Goal: Information Seeking & Learning: Learn about a topic

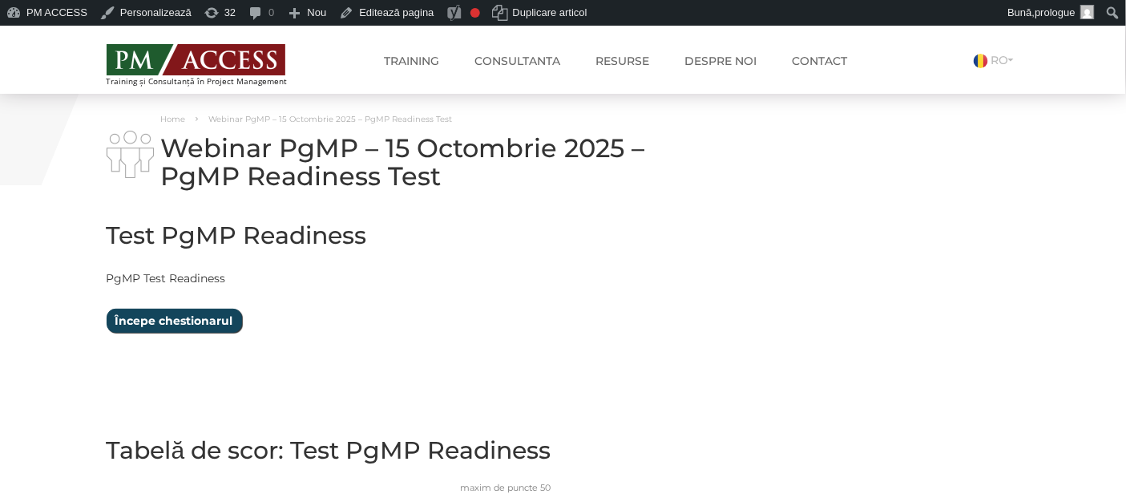
click at [203, 315] on input "Începe chestionarul" at bounding box center [174, 321] width 135 height 24
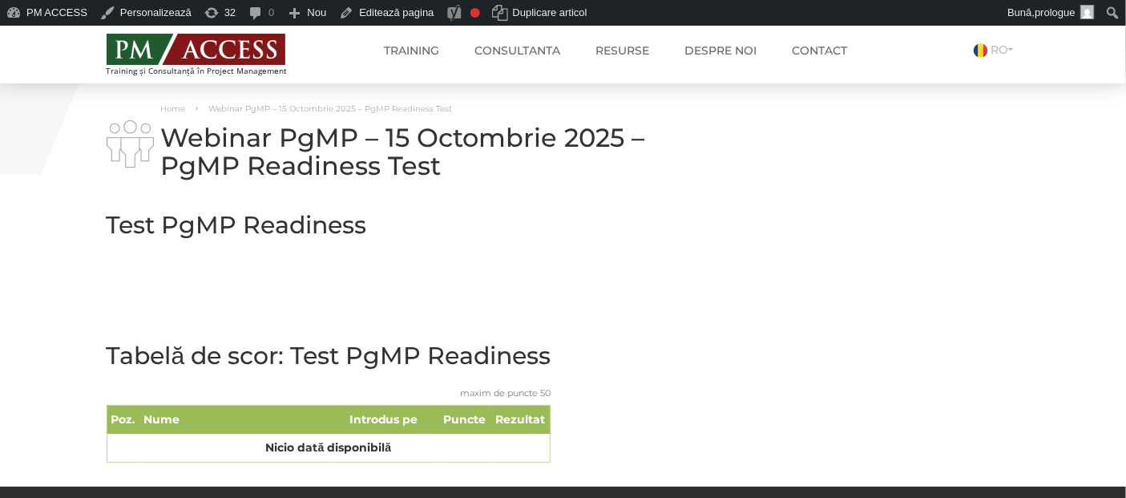
scroll to position [14, 0]
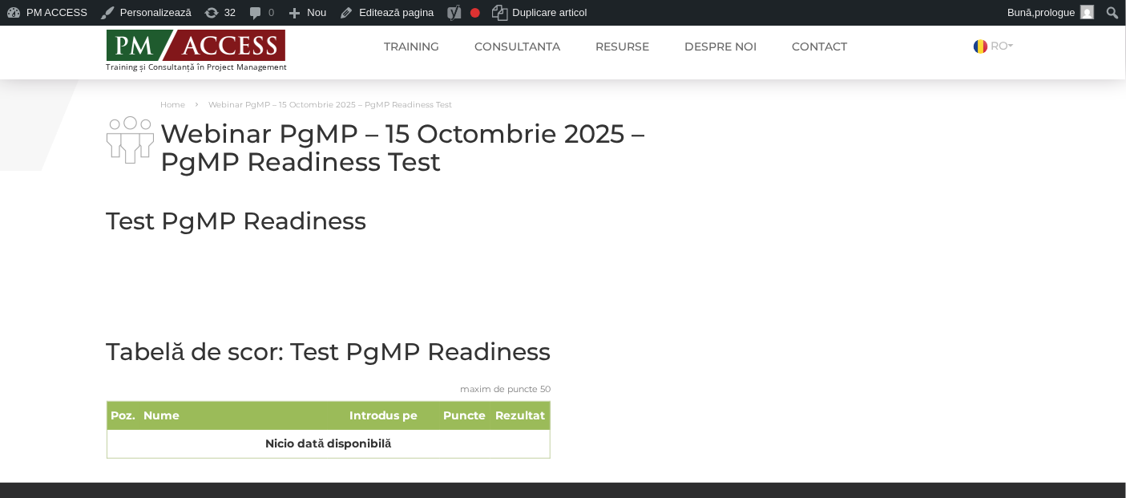
click at [279, 283] on p at bounding box center [407, 292] width 601 height 20
click at [217, 293] on p at bounding box center [407, 292] width 601 height 20
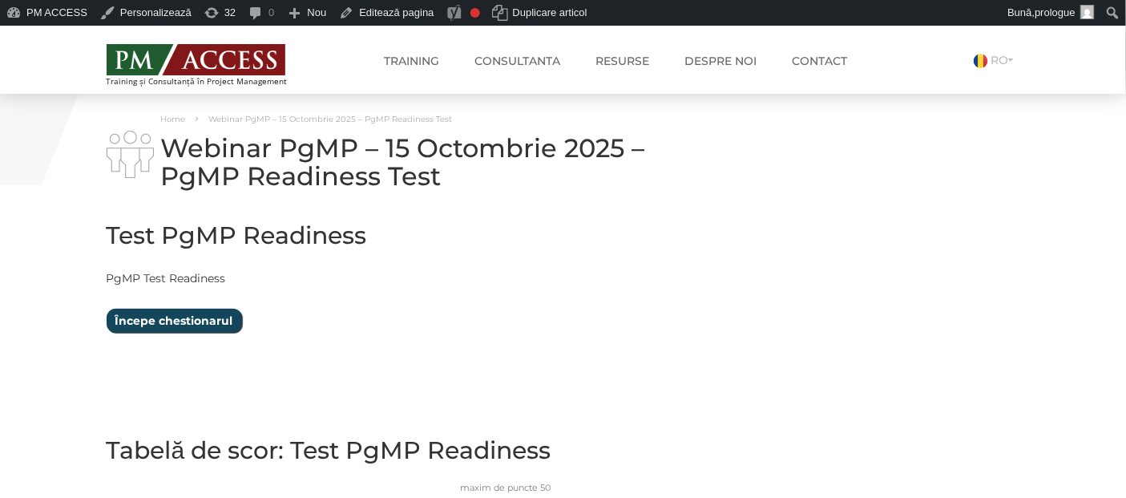
click at [205, 313] on input "Începe chestionarul" at bounding box center [174, 321] width 135 height 24
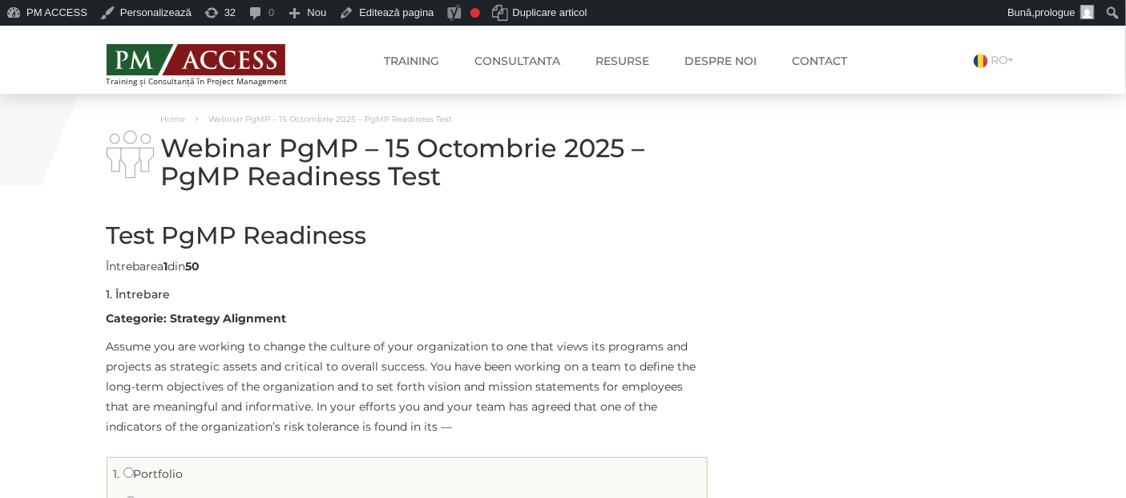
click at [443, 245] on h2 "Test PgMP Readiness" at bounding box center [407, 235] width 601 height 26
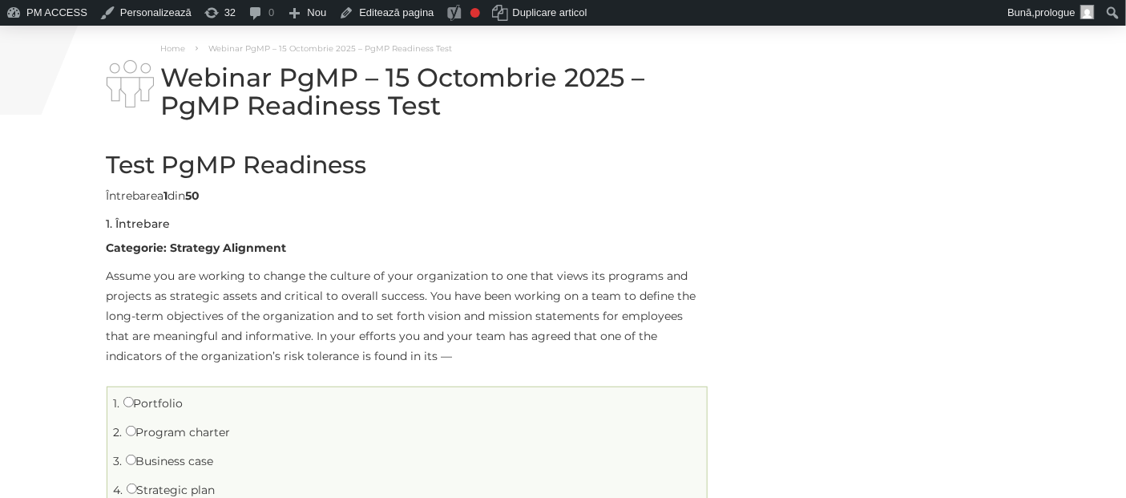
scroll to position [107, 0]
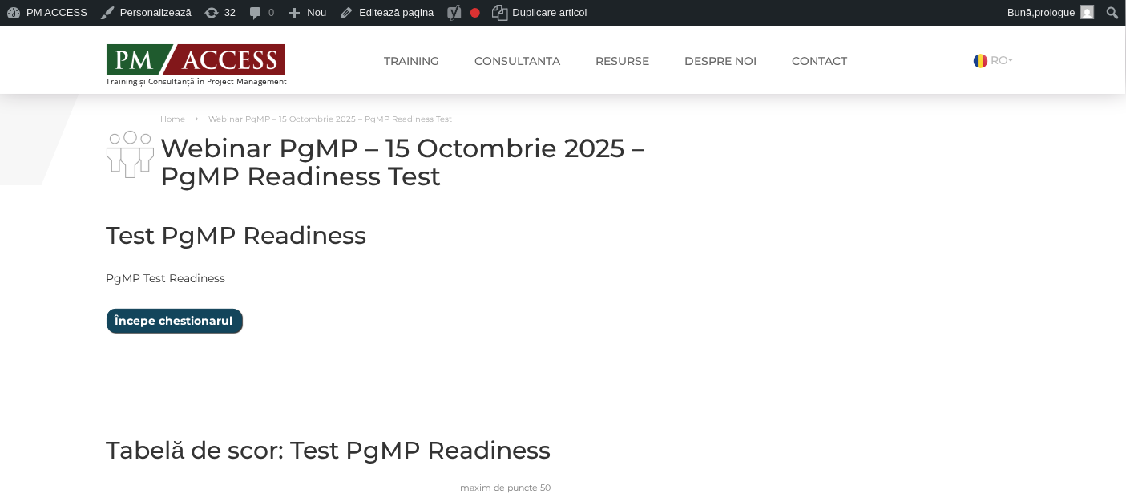
click at [204, 321] on input "Începe chestionarul" at bounding box center [174, 321] width 135 height 24
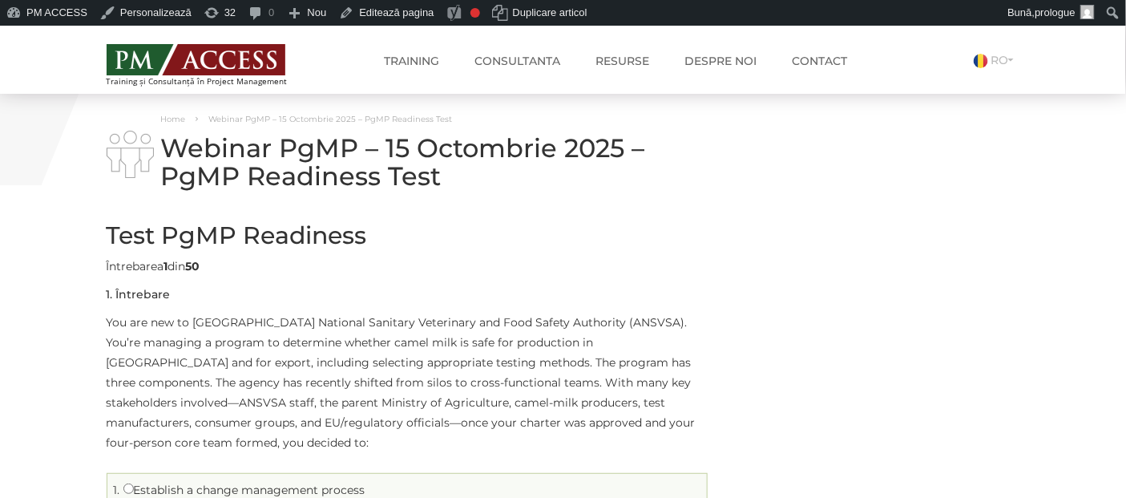
click at [525, 267] on div "Întrebarea 1 din 50" at bounding box center [407, 266] width 601 height 20
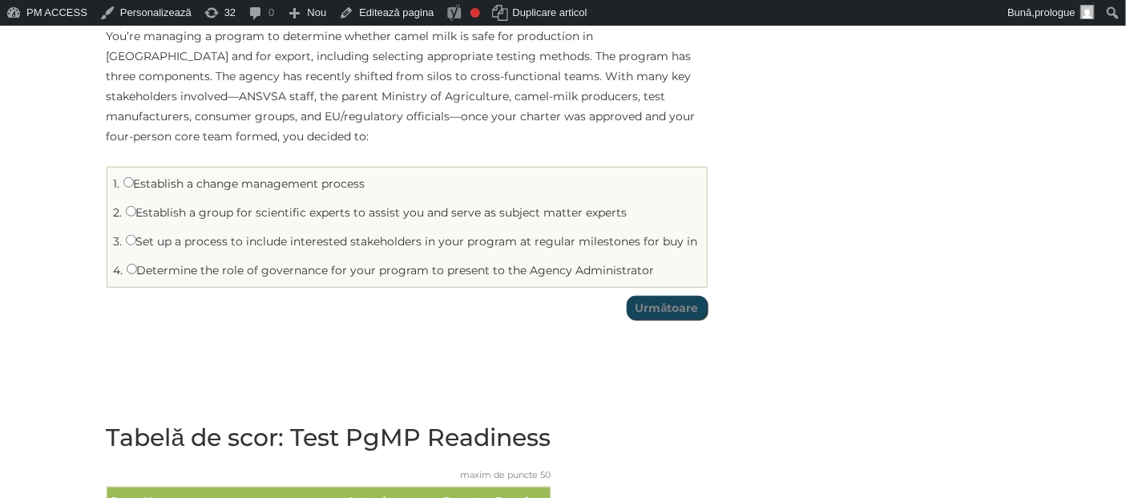
scroll to position [305, 0]
click at [140, 177] on label "Establish a change management process" at bounding box center [244, 184] width 242 height 14
click at [134, 178] on input "Establish a change management process" at bounding box center [128, 183] width 10 height 10
radio input "true"
click at [655, 297] on input "Următoare" at bounding box center [667, 309] width 81 height 24
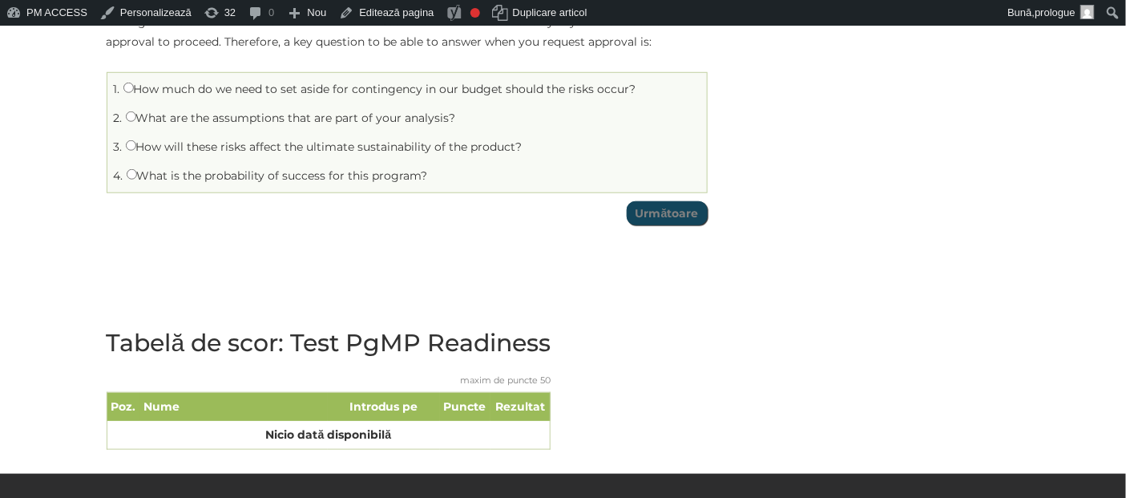
scroll to position [314, 0]
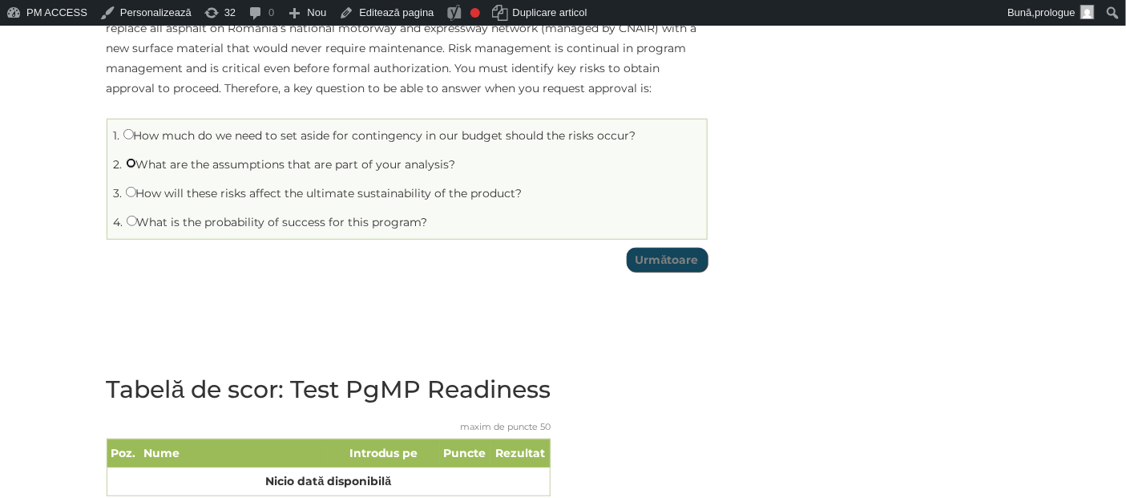
click at [131, 165] on input "What are the assumptions that are part of your analysis?" at bounding box center [131, 163] width 10 height 10
radio input "true"
click at [641, 253] on input "Următoare" at bounding box center [667, 260] width 81 height 24
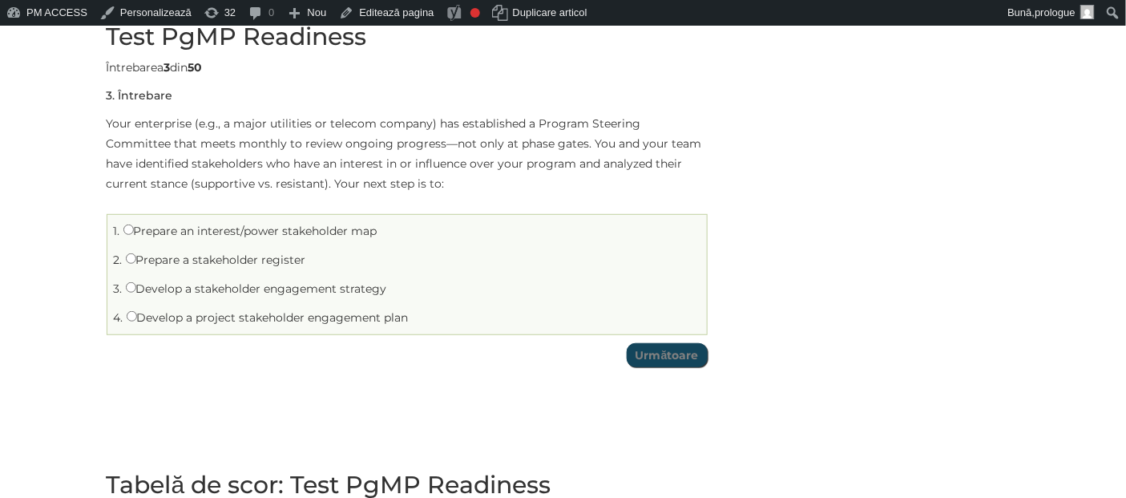
scroll to position [176, 0]
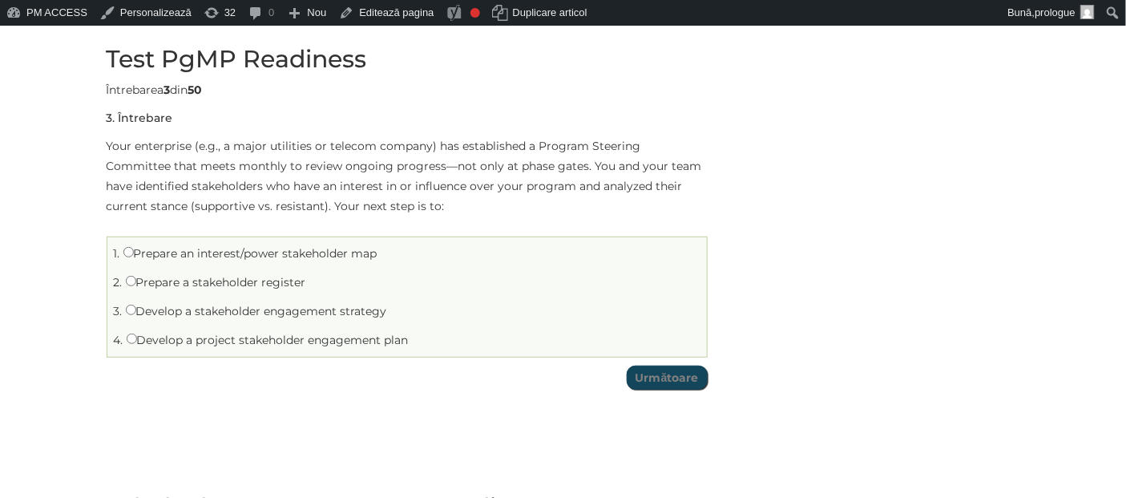
click at [159, 285] on label "Prepare a stakeholder register" at bounding box center [216, 282] width 180 height 14
click at [136, 285] on input "Prepare a stakeholder register" at bounding box center [131, 281] width 10 height 10
radio input "true"
click at [663, 380] on input "Următoare" at bounding box center [667, 377] width 81 height 24
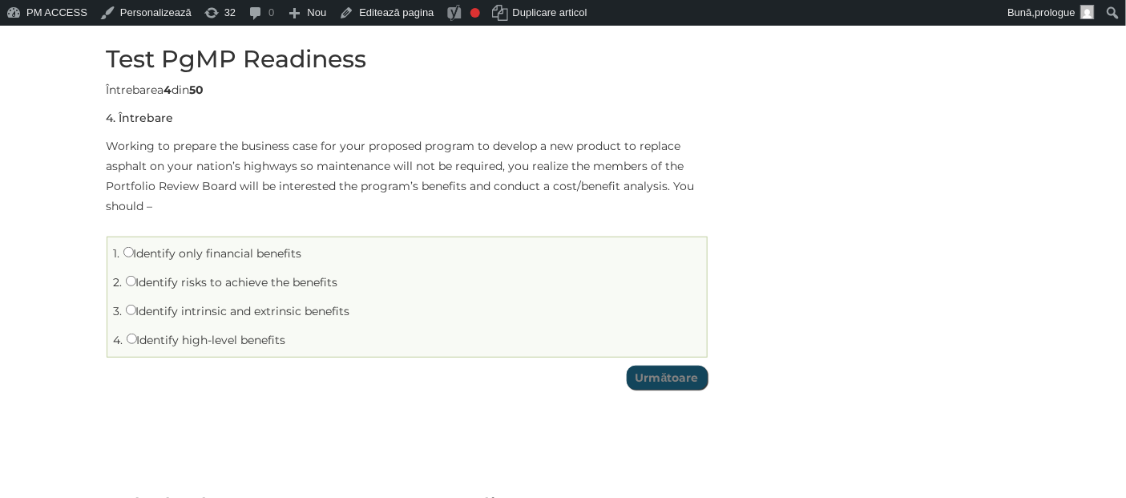
click at [180, 311] on label "Identify intrinsic and extrinsic benefits" at bounding box center [238, 311] width 224 height 14
click at [136, 311] on input "Identify intrinsic and extrinsic benefits" at bounding box center [131, 310] width 10 height 10
radio input "true"
click at [631, 377] on input "Următoare" at bounding box center [667, 377] width 81 height 24
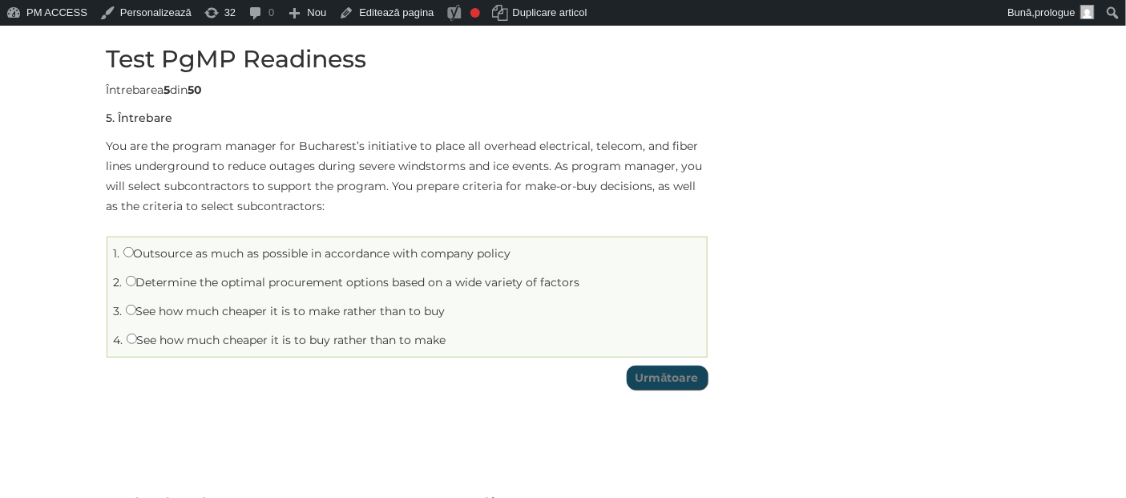
click at [245, 281] on label "Determine the optimal procurement options based on a wide variety of factors" at bounding box center [353, 282] width 454 height 14
click at [136, 281] on input "Determine the optimal procurement options based on a wide variety of factors" at bounding box center [131, 281] width 10 height 10
radio input "true"
click at [654, 369] on input "Următoare" at bounding box center [667, 377] width 81 height 24
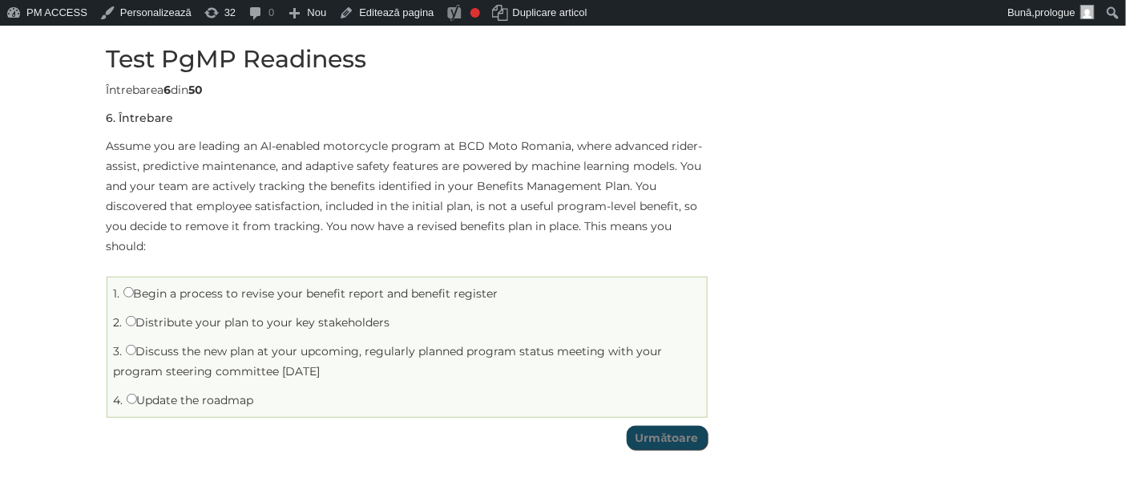
click at [166, 399] on label "Update the roadmap" at bounding box center [190, 400] width 127 height 14
click at [137, 399] on input "Update the roadmap" at bounding box center [132, 399] width 10 height 10
radio input "true"
click at [676, 438] on input "Următoare" at bounding box center [667, 438] width 81 height 24
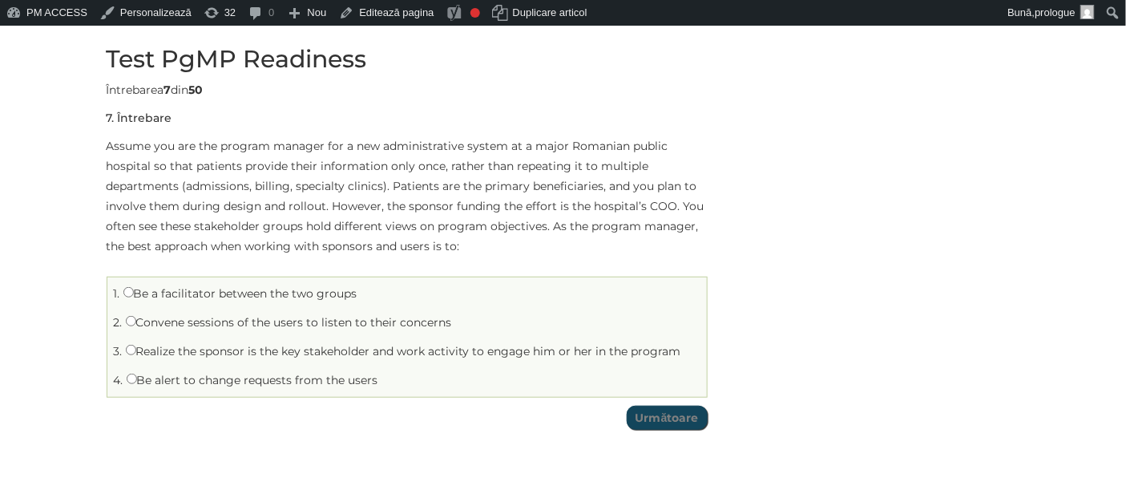
click at [156, 297] on label "Be a facilitator between the two groups" at bounding box center [240, 293] width 234 height 14
click at [134, 297] on input "Be a facilitator between the two groups" at bounding box center [128, 292] width 10 height 10
radio input "true"
click at [697, 407] on input "Următoare" at bounding box center [667, 418] width 81 height 24
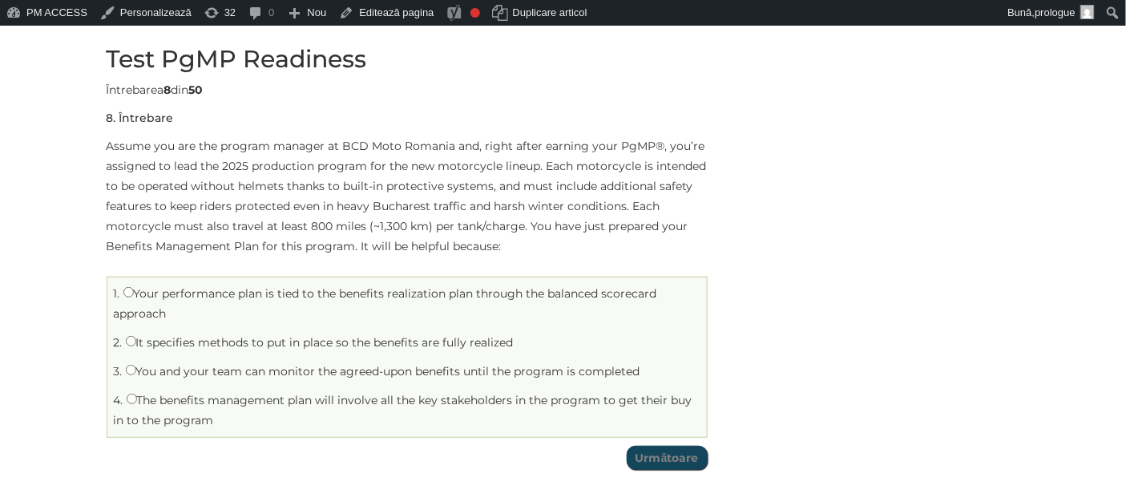
click at [195, 348] on label "It specifies methods to put in place so the benefits are fully realized" at bounding box center [320, 342] width 388 height 14
click at [136, 346] on input "It specifies methods to put in place so the benefits are fully realized" at bounding box center [131, 341] width 10 height 10
radio input "true"
click at [674, 461] on input "Următoare" at bounding box center [667, 458] width 81 height 24
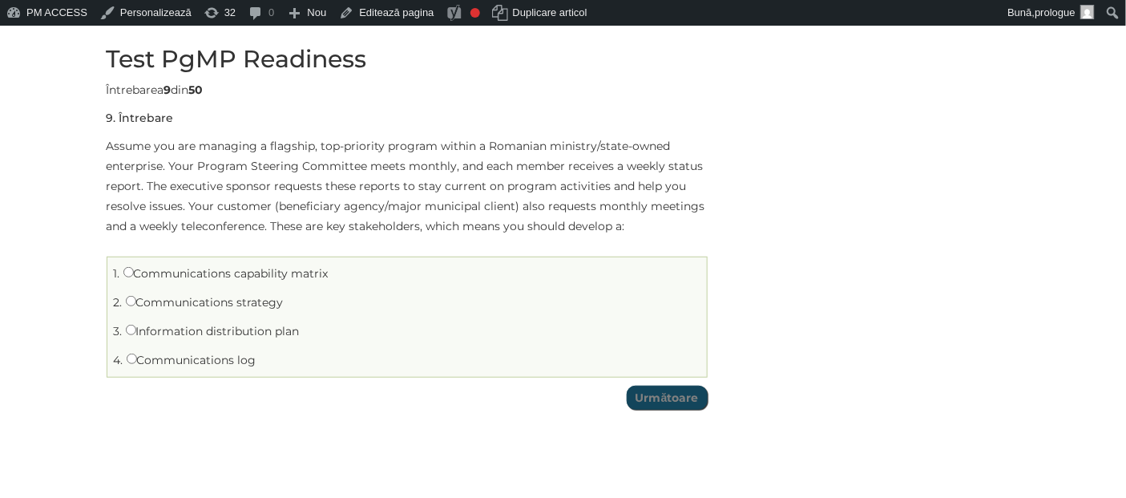
click at [220, 297] on label "Communications strategy" at bounding box center [205, 302] width 158 height 14
click at [136, 297] on input "Communications strategy" at bounding box center [131, 301] width 10 height 10
radio input "true"
click at [681, 395] on input "Următoare" at bounding box center [667, 398] width 81 height 24
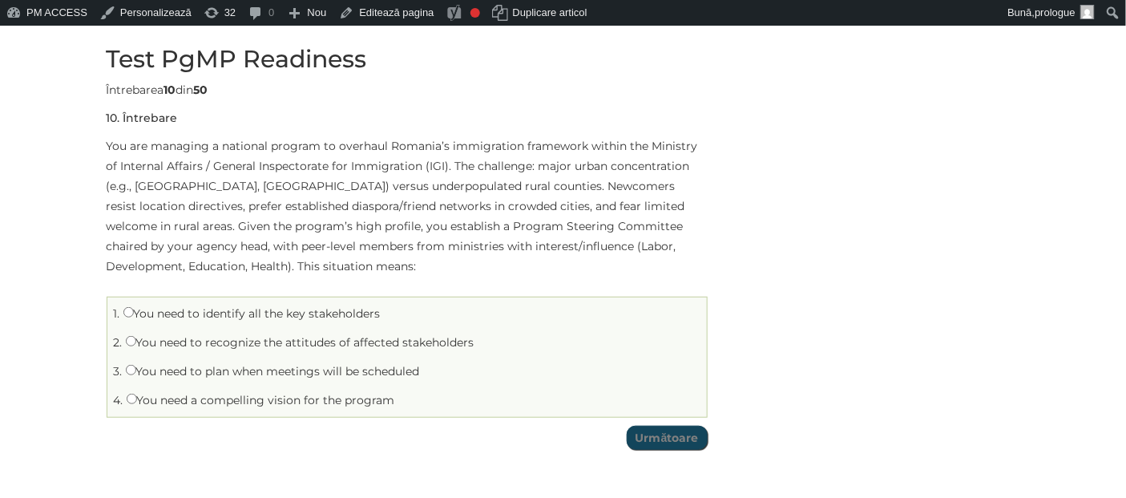
click at [221, 340] on label "You need to recognize the attitudes of affected stakeholders" at bounding box center [300, 342] width 349 height 14
click at [136, 340] on input "You need to recognize the attitudes of affected stakeholders" at bounding box center [131, 341] width 10 height 10
radio input "true"
click at [664, 438] on input "Următoare" at bounding box center [667, 438] width 81 height 24
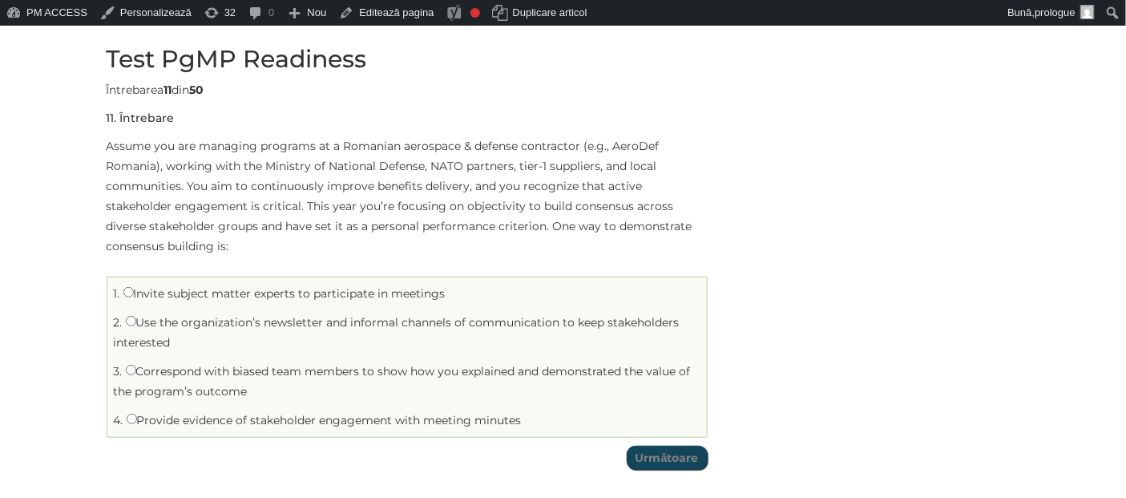
click at [212, 373] on label "Correspond with biased team members to show how you explained and demonstrated …" at bounding box center [402, 381] width 577 height 34
click at [136, 373] on input "Correspond with biased team members to show how you explained and demonstrated …" at bounding box center [131, 370] width 10 height 10
radio input "true"
click at [668, 459] on input "Următoare" at bounding box center [667, 458] width 81 height 24
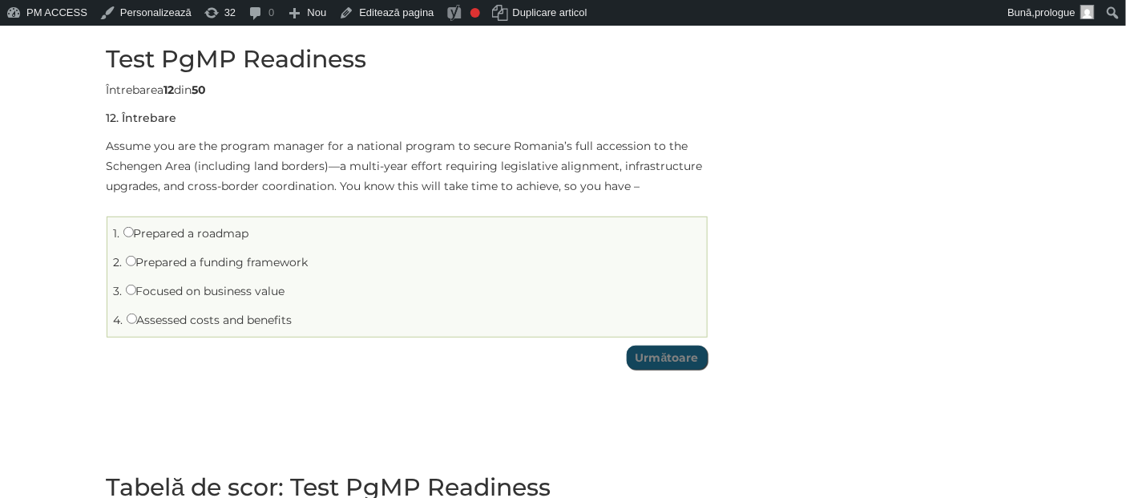
click at [152, 234] on label "Prepared a roadmap" at bounding box center [186, 233] width 126 height 14
click at [134, 234] on input "Prepared a roadmap" at bounding box center [128, 232] width 10 height 10
radio input "true"
click at [661, 362] on input "Următoare" at bounding box center [667, 357] width 81 height 24
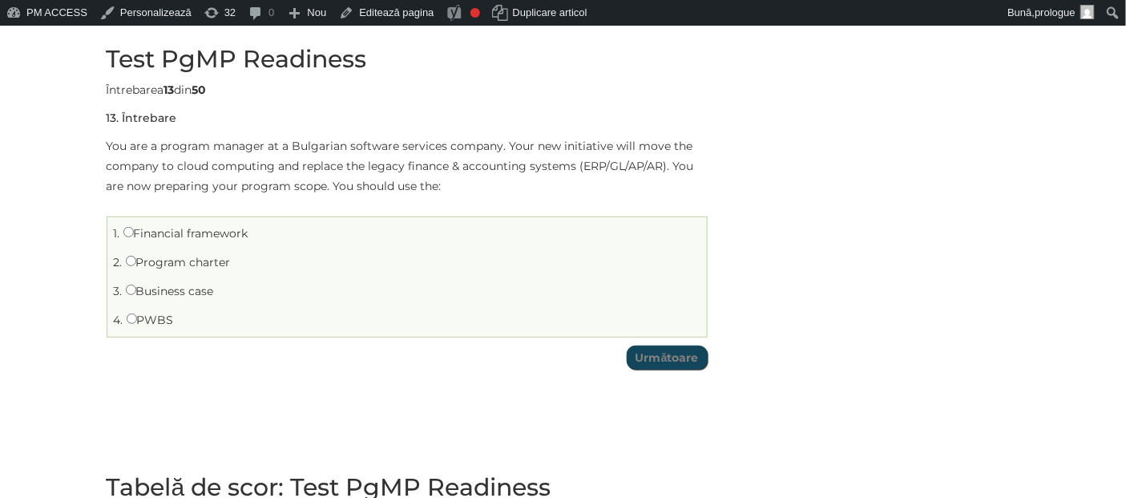
click at [138, 318] on label "PWBS" at bounding box center [150, 320] width 47 height 14
click at [137, 318] on input "PWBS" at bounding box center [132, 318] width 10 height 10
radio input "true"
click at [672, 354] on input "Următoare" at bounding box center [667, 357] width 81 height 24
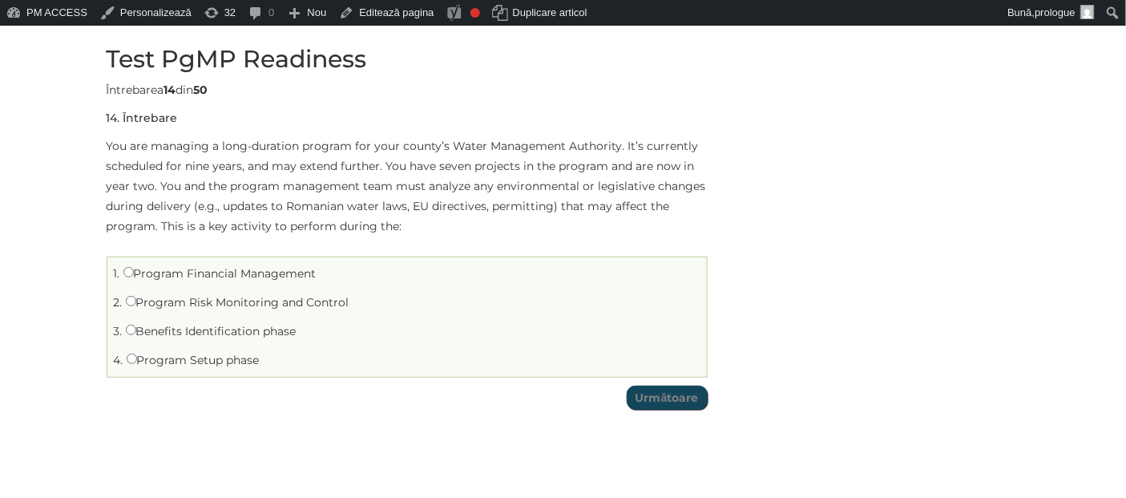
click at [255, 277] on label "Program Financial Management" at bounding box center [219, 273] width 193 height 14
click at [134, 277] on input "Program Financial Management" at bounding box center [128, 272] width 10 height 10
radio input "true"
click at [668, 398] on input "Următoare" at bounding box center [667, 398] width 81 height 24
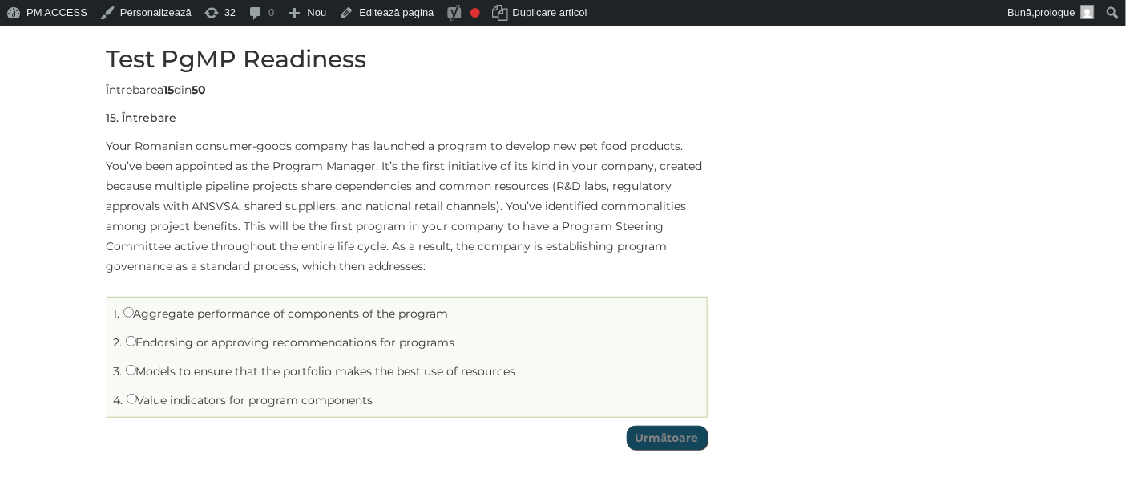
click at [380, 345] on label "Endorsing or approving recommendations for programs" at bounding box center [290, 342] width 329 height 14
click at [136, 345] on input "Endorsing or approving recommendations for programs" at bounding box center [131, 341] width 10 height 10
radio input "true"
click at [673, 427] on input "Următoare" at bounding box center [667, 438] width 81 height 24
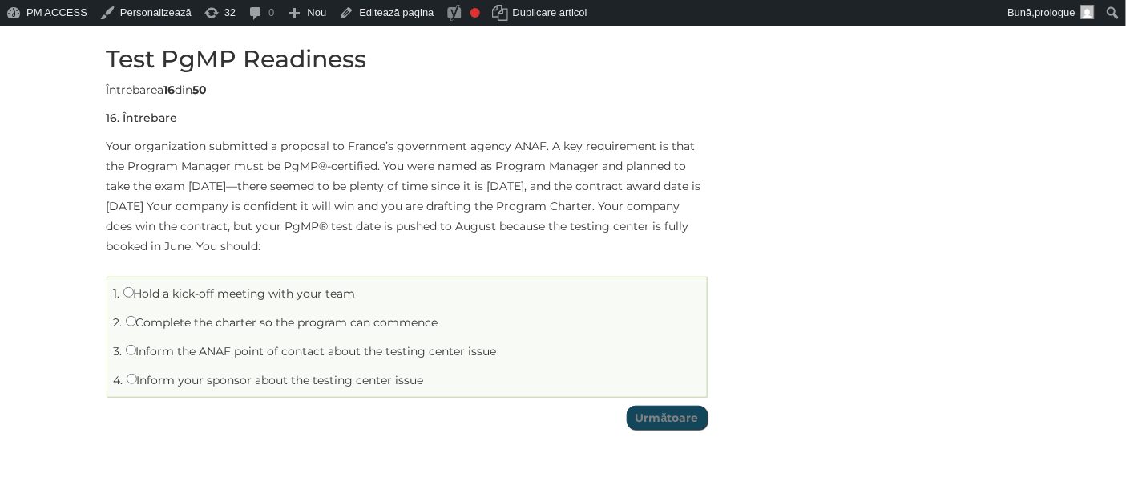
click at [173, 353] on label "Inform the ANAF point of contact about the testing center issue" at bounding box center [311, 351] width 371 height 14
click at [136, 353] on input "Inform the ANAF point of contact about the testing center issue" at bounding box center [131, 350] width 10 height 10
radio input "true"
click at [683, 417] on input "Următoare" at bounding box center [667, 418] width 81 height 24
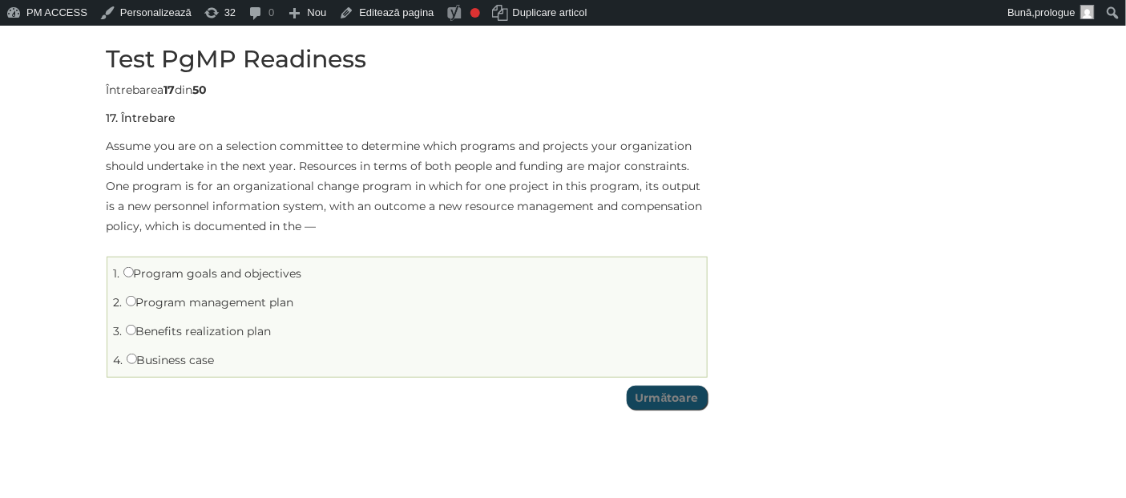
click at [190, 358] on label "Business case" at bounding box center [171, 360] width 88 height 14
click at [137, 358] on input "Business case" at bounding box center [132, 358] width 10 height 10
radio input "true"
click at [628, 405] on input "Următoare" at bounding box center [667, 398] width 81 height 24
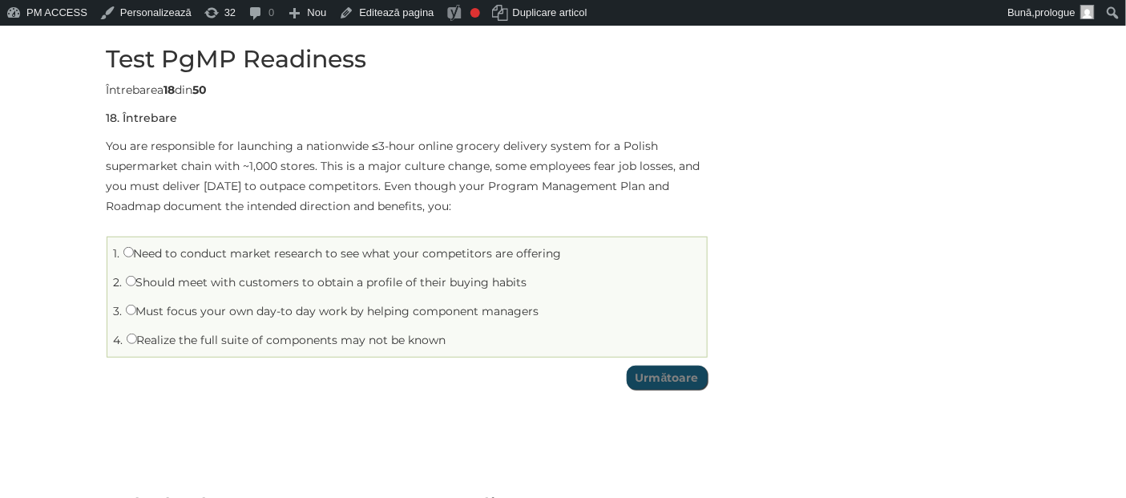
click at [195, 258] on label "Need to conduct market research to see what your competitors are offering" at bounding box center [342, 253] width 438 height 14
click at [134, 257] on input "Need to conduct market research to see what your competitors are offering" at bounding box center [128, 252] width 10 height 10
radio input "true"
click at [205, 338] on label "Realize the full suite of components may not be known" at bounding box center [287, 340] width 320 height 14
click at [137, 338] on input "Realize the full suite of components may not be known" at bounding box center [132, 338] width 10 height 10
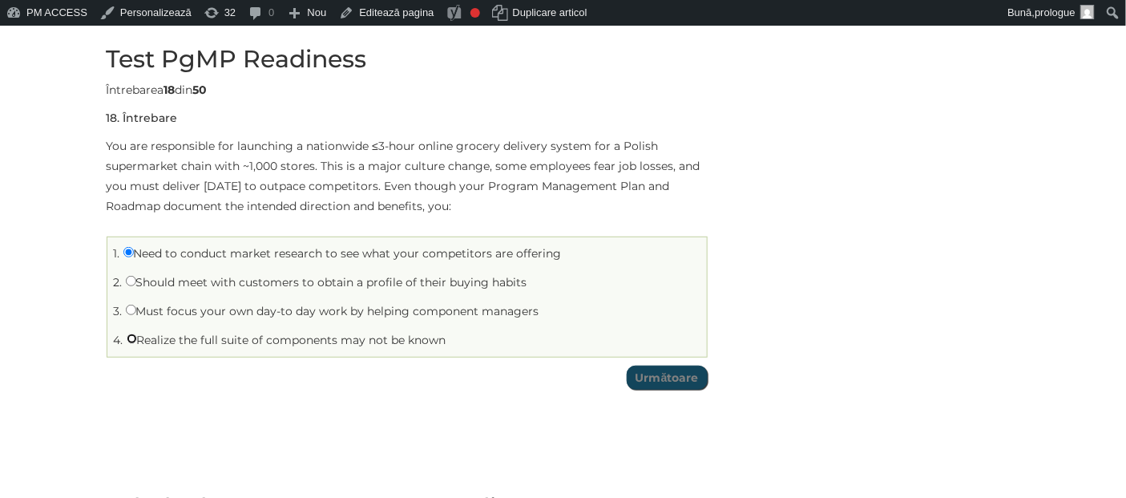
radio input "true"
click at [660, 381] on input "Următoare" at bounding box center [667, 377] width 81 height 24
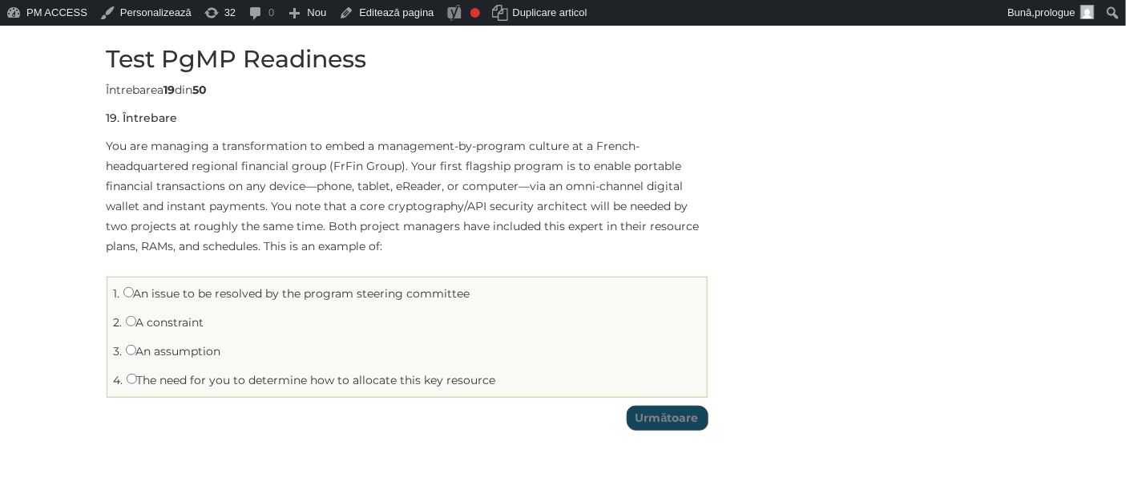
click at [187, 379] on label "The need for you to determine how to allocate this key resource" at bounding box center [311, 380] width 369 height 14
click at [137, 379] on input "The need for you to determine how to allocate this key resource" at bounding box center [132, 378] width 10 height 10
radio input "true"
click at [651, 407] on input "Următoare" at bounding box center [667, 418] width 81 height 24
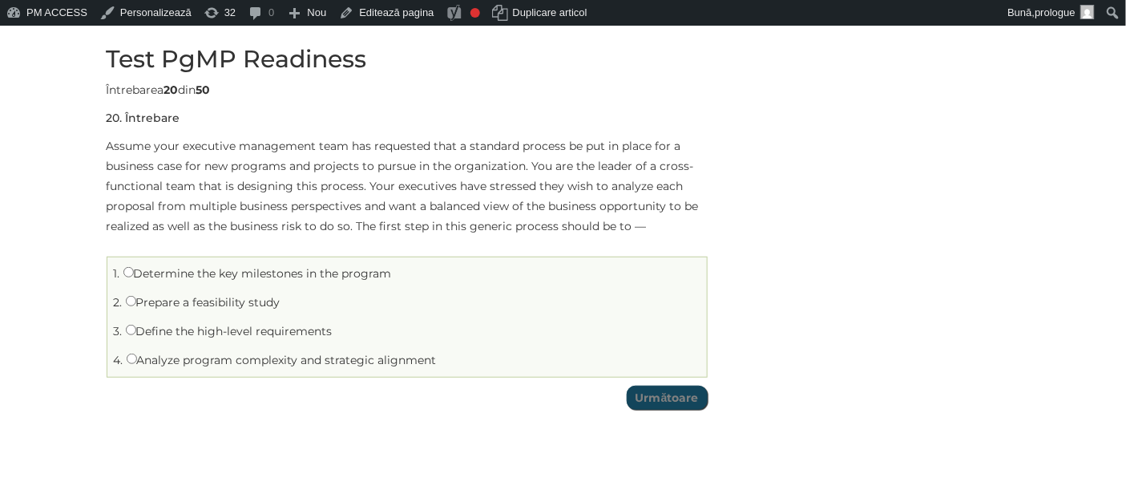
click at [183, 301] on label "Prepare a feasibility study" at bounding box center [203, 302] width 155 height 14
click at [136, 301] on input "Prepare a feasibility study" at bounding box center [131, 301] width 10 height 10
radio input "true"
click at [644, 393] on input "Următoare" at bounding box center [667, 398] width 81 height 24
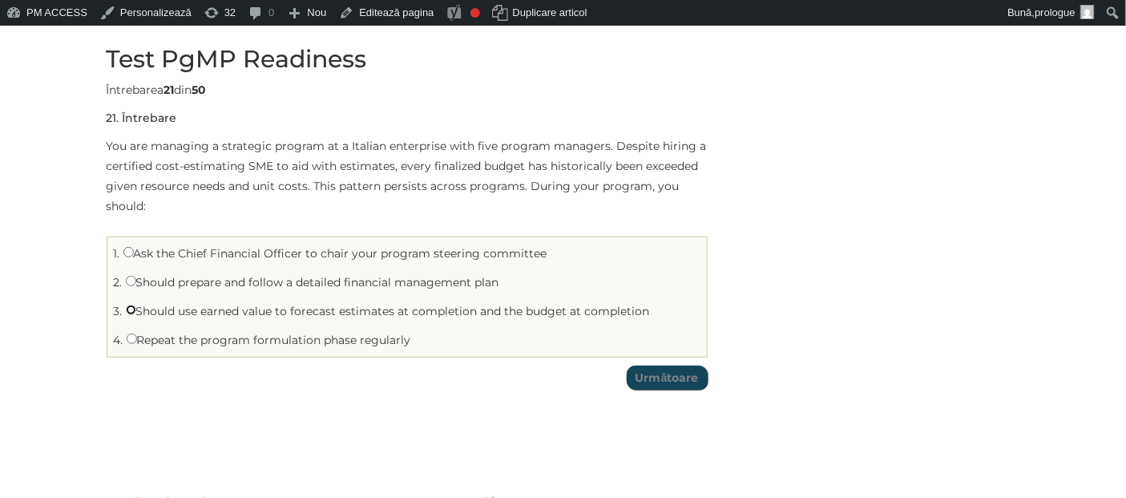
click at [133, 310] on input "Should use earned value to forecast estimates at completion and the budget at c…" at bounding box center [131, 310] width 10 height 10
radio input "true"
click at [297, 337] on label "Repeat the program formulation phase regularly" at bounding box center [269, 340] width 285 height 14
click at [137, 337] on input "Repeat the program formulation phase regularly" at bounding box center [132, 338] width 10 height 10
radio input "true"
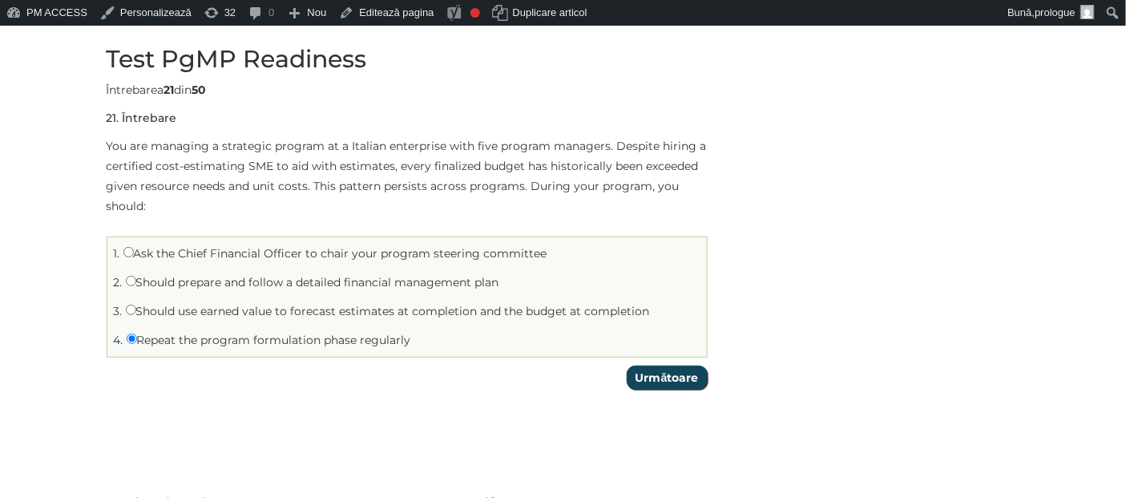
click at [683, 378] on input "Următoare" at bounding box center [667, 377] width 81 height 24
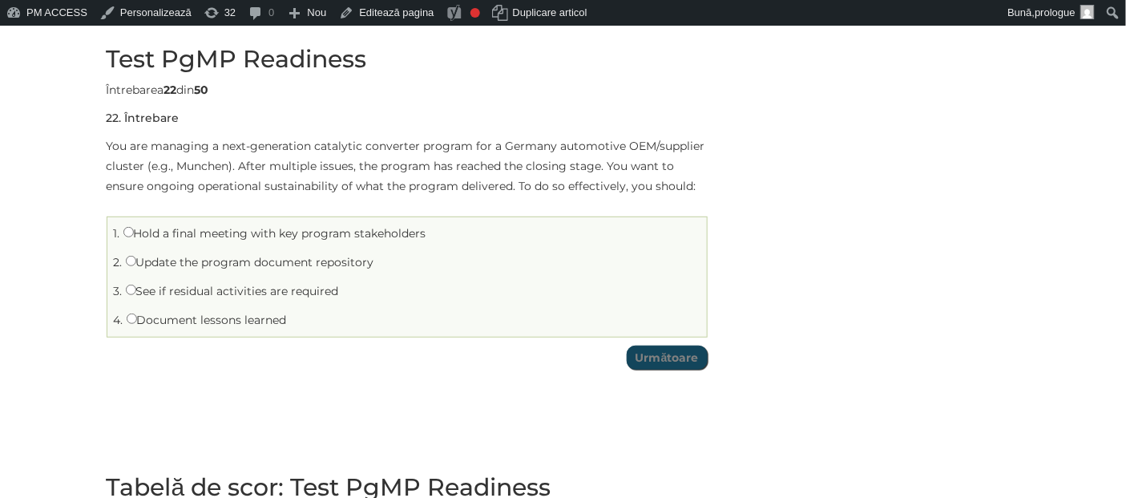
click at [165, 289] on label "See if residual activities are required" at bounding box center [232, 291] width 213 height 14
click at [136, 289] on input "See if residual activities are required" at bounding box center [131, 290] width 10 height 10
radio input "true"
click at [678, 362] on input "Următoare" at bounding box center [667, 357] width 81 height 24
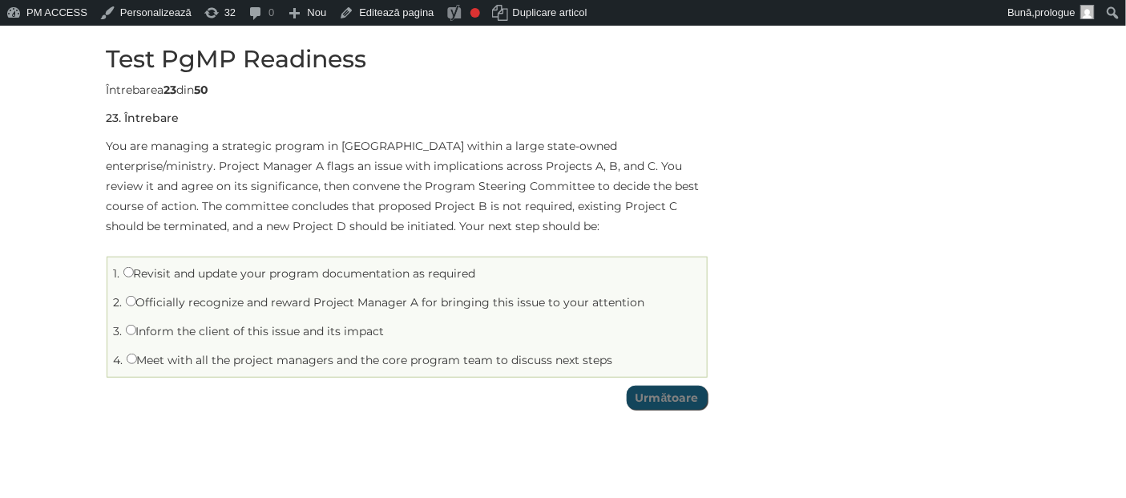
click at [195, 277] on label "Revisit and update your program documentation as required" at bounding box center [299, 273] width 353 height 14
click at [134, 277] on input "Revisit and update your program documentation as required" at bounding box center [128, 272] width 10 height 10
radio input "true"
click at [691, 409] on input "Următoare" at bounding box center [667, 398] width 81 height 24
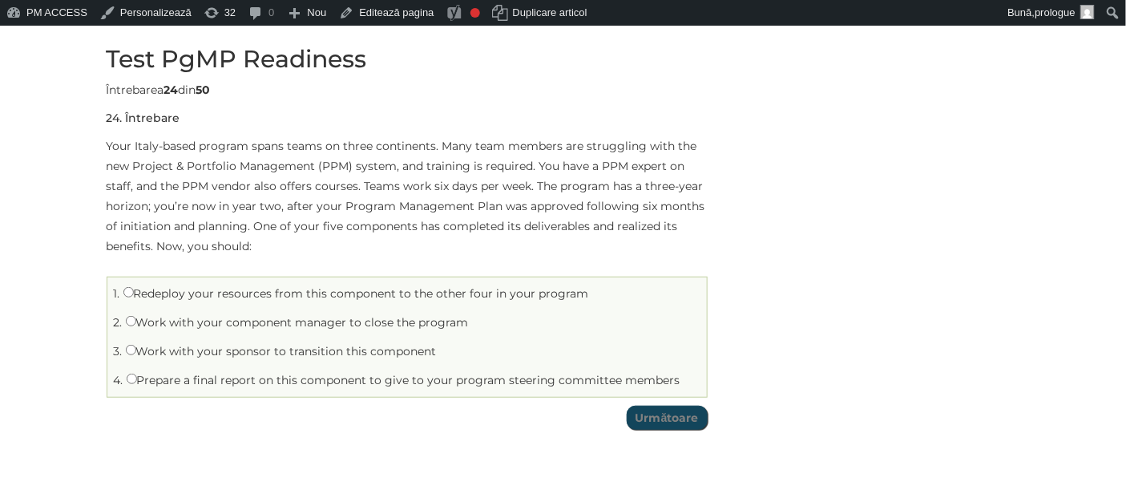
click at [220, 355] on label "Work with your sponsor to transition this component" at bounding box center [281, 351] width 311 height 14
click at [136, 355] on input "Work with your sponsor to transition this component" at bounding box center [131, 350] width 10 height 10
radio input "true"
click at [667, 421] on input "Următoare" at bounding box center [667, 418] width 81 height 24
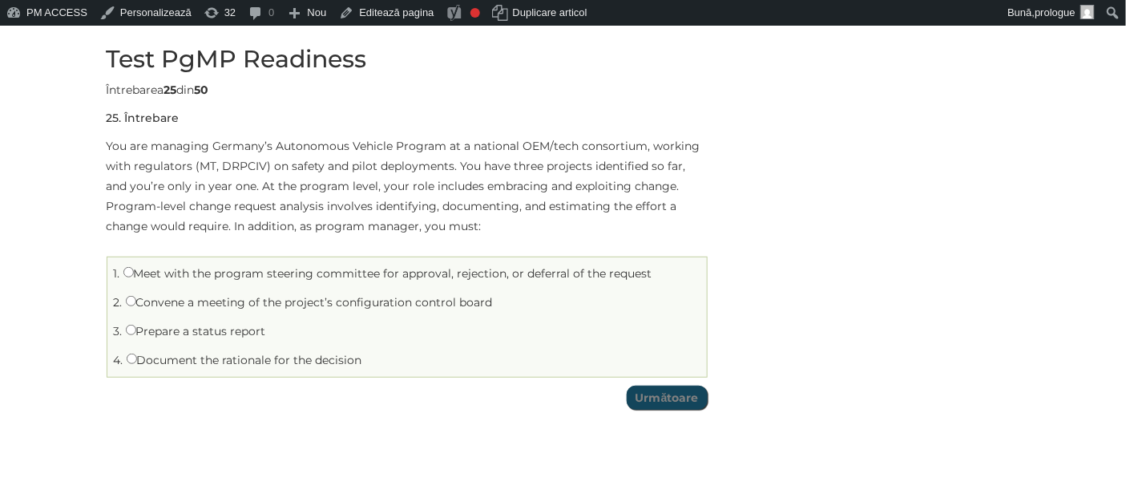
click at [258, 362] on label "Document the rationale for the decision" at bounding box center [245, 360] width 236 height 14
click at [137, 362] on input "Document the rationale for the decision" at bounding box center [132, 358] width 10 height 10
radio input "true"
click at [684, 403] on input "Următoare" at bounding box center [667, 398] width 81 height 24
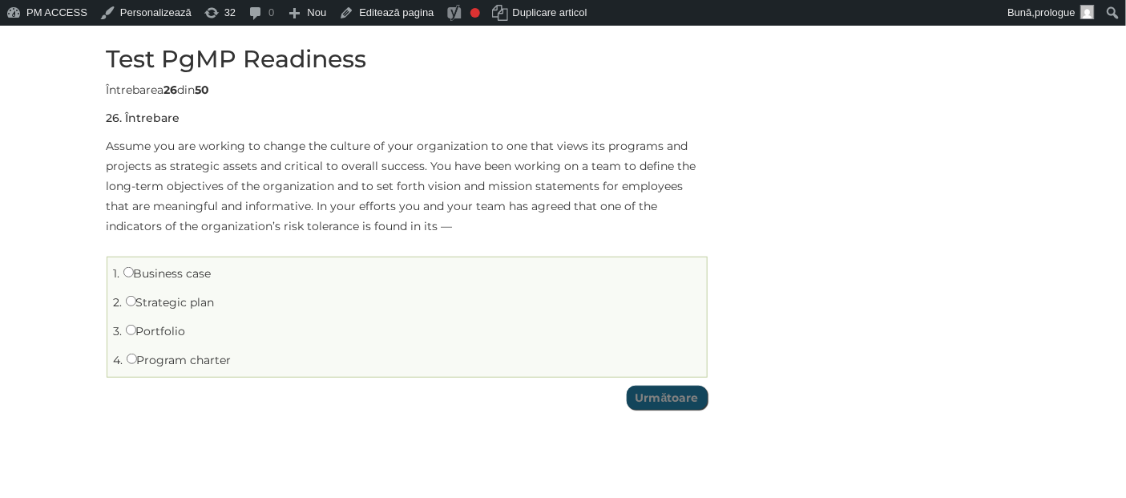
click at [143, 274] on label "Business case" at bounding box center [167, 273] width 88 height 14
click at [134, 274] on input "Business case" at bounding box center [128, 272] width 10 height 10
radio input "true"
click at [657, 395] on input "Următoare" at bounding box center [667, 398] width 81 height 24
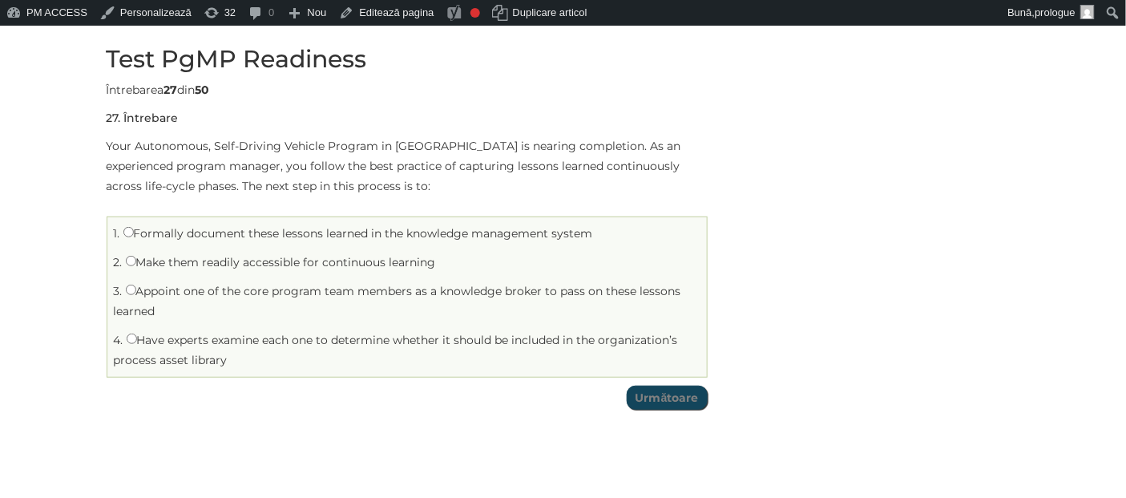
click at [168, 265] on label "Make them readily accessible for continuous learning" at bounding box center [281, 262] width 310 height 14
click at [136, 265] on input "Make them readily accessible for continuous learning" at bounding box center [131, 261] width 10 height 10
radio input "true"
click at [686, 390] on input "Următoare" at bounding box center [667, 398] width 81 height 24
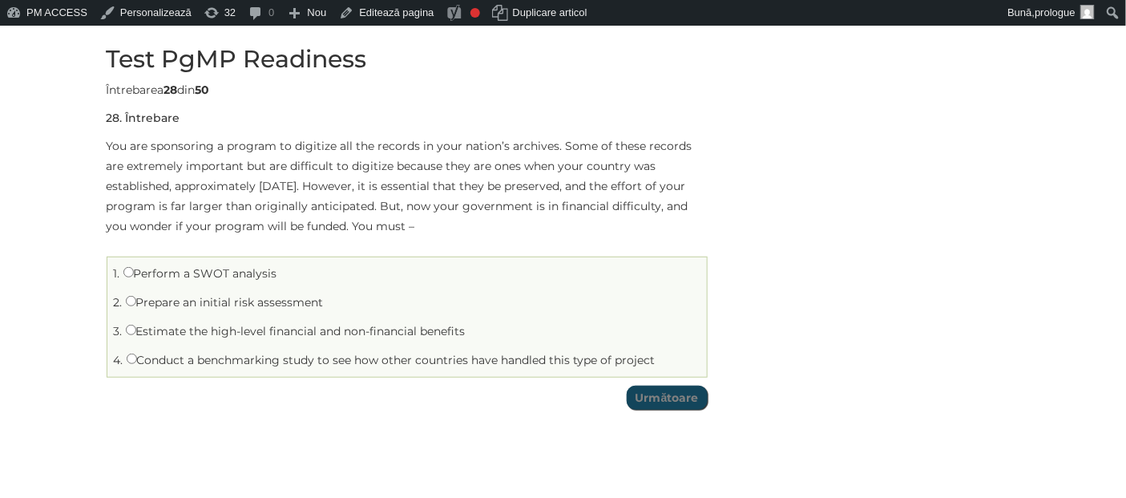
click at [188, 305] on label "Prepare an initial risk assessment" at bounding box center [225, 302] width 198 height 14
click at [136, 305] on input "Prepare an initial risk assessment" at bounding box center [131, 301] width 10 height 10
radio input "true"
click at [652, 397] on input "Următoare" at bounding box center [667, 398] width 81 height 24
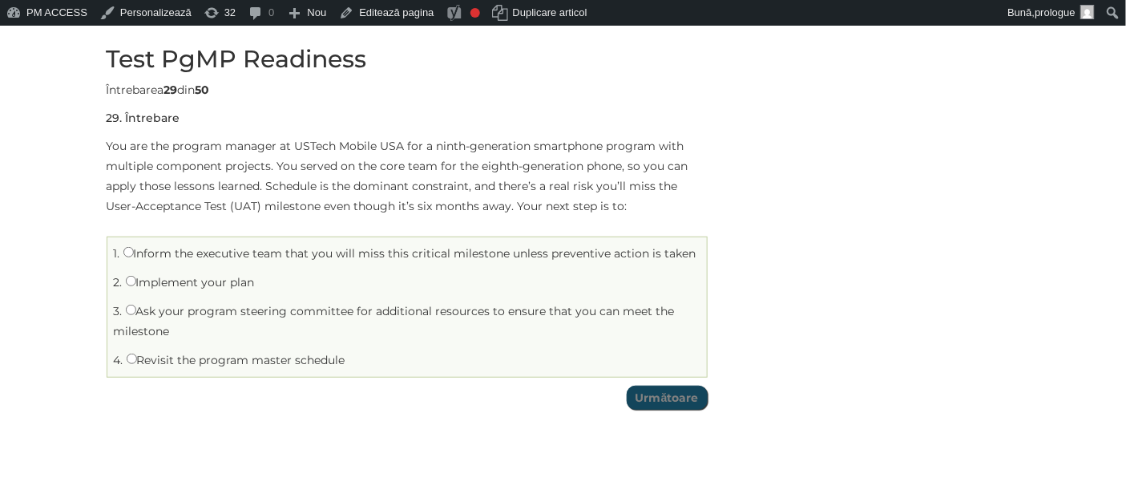
click at [183, 358] on label "Revisit the program master schedule" at bounding box center [236, 360] width 219 height 14
click at [137, 358] on input "Revisit the program master schedule" at bounding box center [132, 358] width 10 height 10
radio input "true"
click at [677, 398] on input "Următoare" at bounding box center [667, 398] width 81 height 24
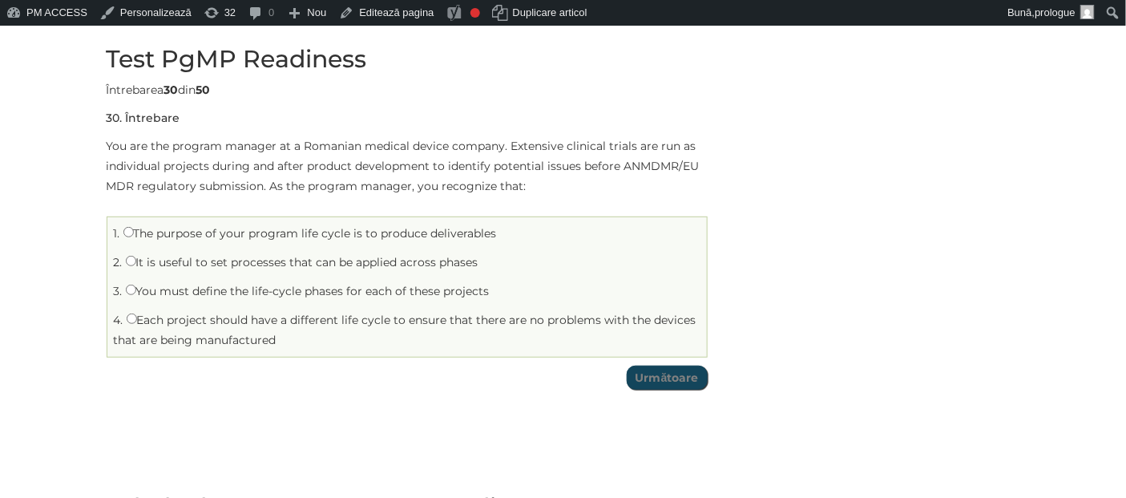
click at [252, 266] on label "It is useful to set processes that can be applied across phases" at bounding box center [302, 262] width 353 height 14
click at [136, 266] on input "It is useful to set processes that can be applied across phases" at bounding box center [131, 261] width 10 height 10
radio input "true"
click at [662, 377] on input "Următoare" at bounding box center [667, 377] width 81 height 24
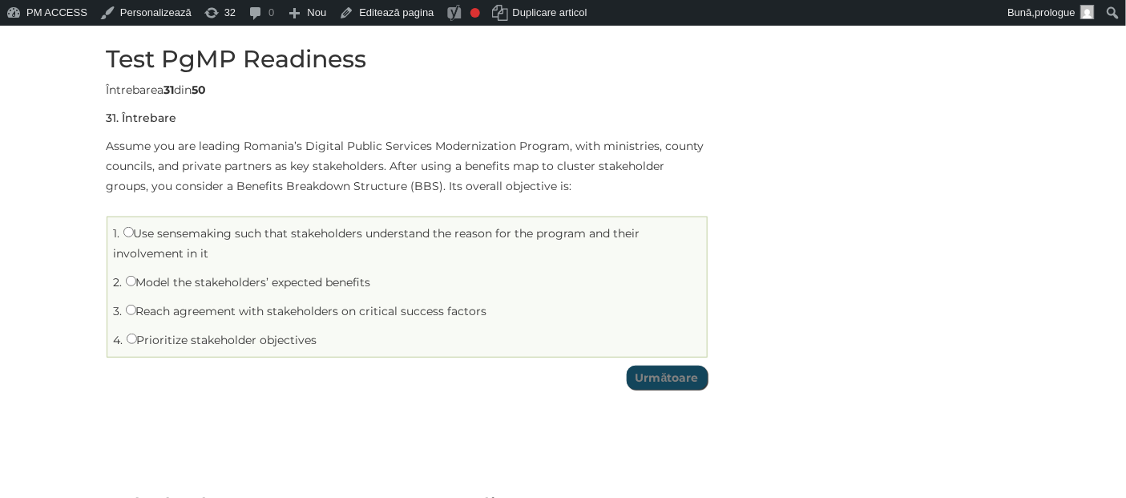
click at [170, 279] on label "Model the stakeholders’ expected benefits" at bounding box center [248, 282] width 245 height 14
click at [136, 279] on input "Model the stakeholders’ expected benefits" at bounding box center [131, 281] width 10 height 10
radio input "true"
click at [644, 373] on input "Următoare" at bounding box center [667, 377] width 81 height 24
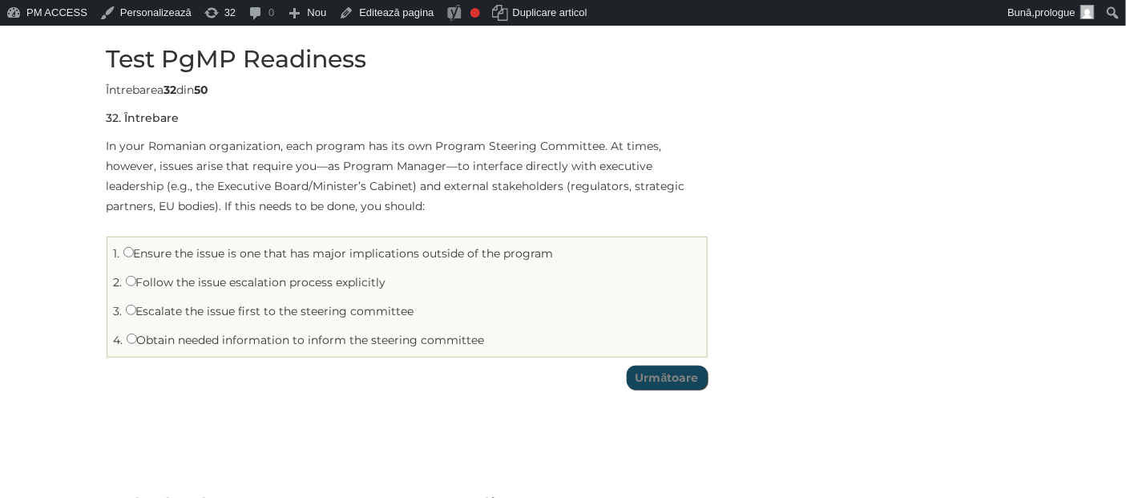
click at [169, 340] on label "Obtain needed information to inform the steering committee" at bounding box center [306, 340] width 358 height 14
click at [137, 340] on input "Obtain needed information to inform the steering committee" at bounding box center [132, 338] width 10 height 10
radio input "true"
click at [277, 315] on label "Escalate the issue first to the steering committee" at bounding box center [270, 311] width 289 height 14
click at [136, 315] on input "Escalate the issue first to the steering committee" at bounding box center [131, 310] width 10 height 10
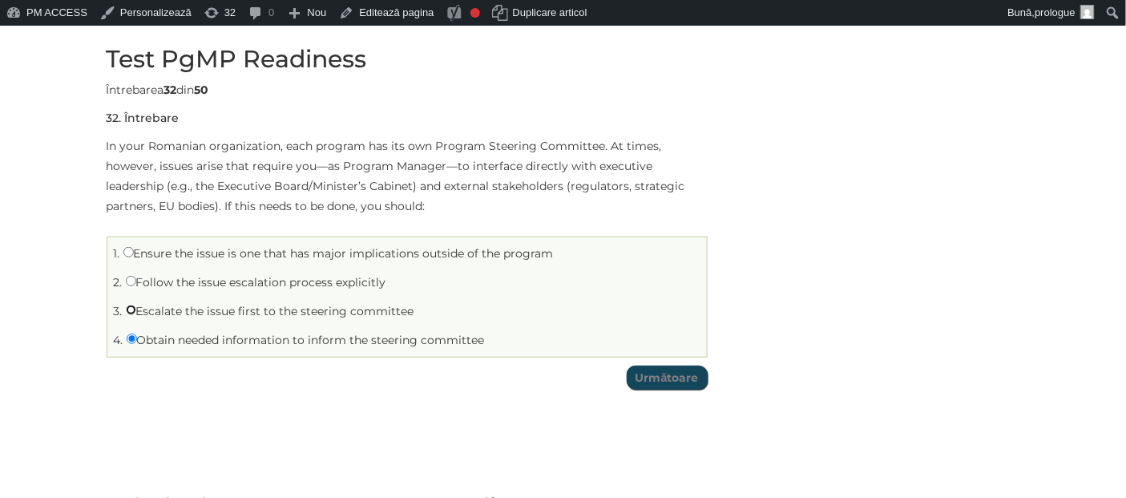
radio input "true"
click at [679, 369] on input "Următoare" at bounding box center [667, 377] width 81 height 24
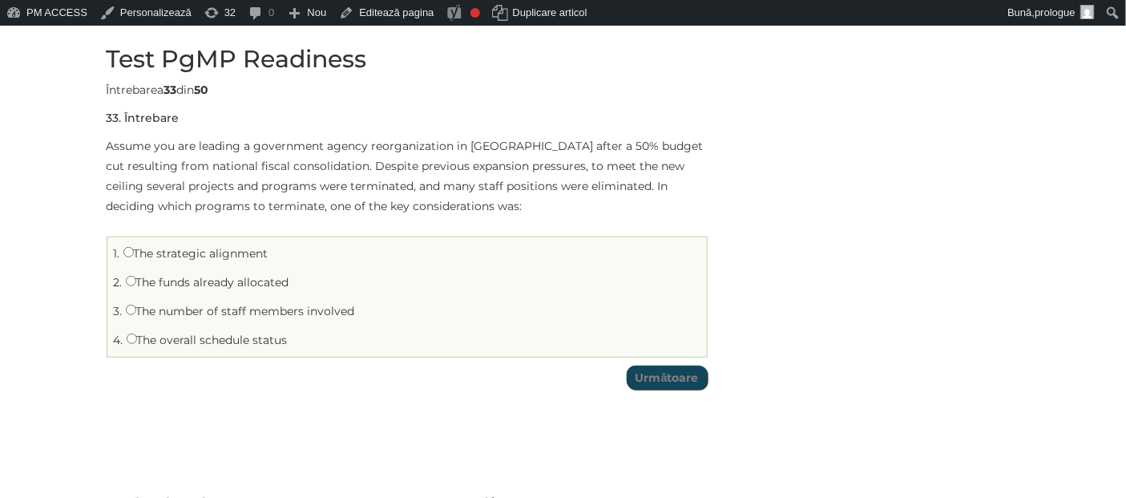
click at [208, 255] on label "The strategic alignment" at bounding box center [195, 253] width 145 height 14
click at [134, 255] on input "The strategic alignment" at bounding box center [128, 252] width 10 height 10
radio input "true"
click at [650, 377] on input "Următoare" at bounding box center [667, 377] width 81 height 24
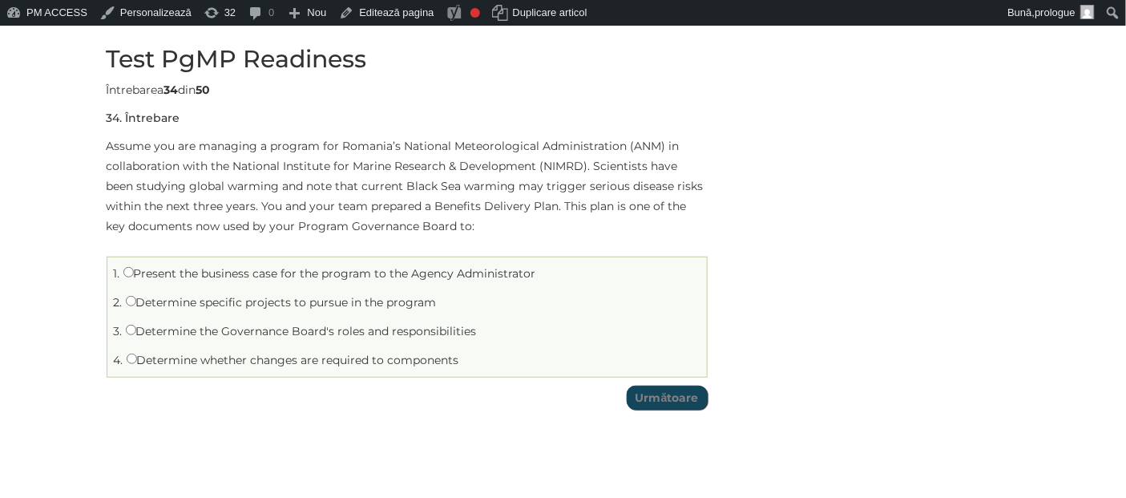
click at [219, 282] on li "1. Present the business case for the program to the Agency Administrator" at bounding box center [406, 273] width 591 height 25
click at [199, 271] on label "Present the business case for the program to the Agency Administrator" at bounding box center [329, 273] width 413 height 14
click at [134, 271] on input "Present the business case for the program to the Agency Administrator" at bounding box center [128, 272] width 10 height 10
radio input "true"
click at [695, 399] on input "Următoare" at bounding box center [667, 398] width 81 height 24
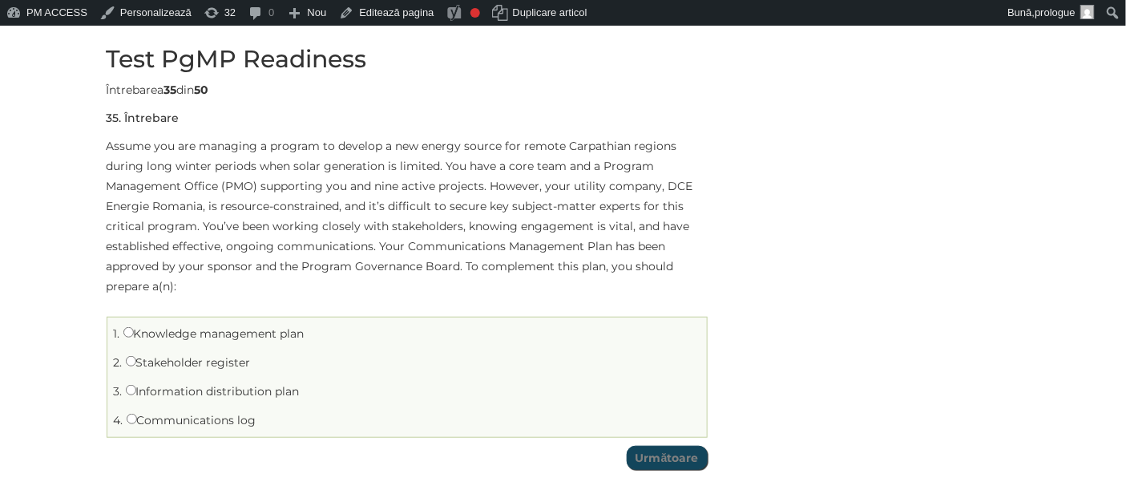
click at [196, 365] on label "Stakeholder register" at bounding box center [188, 362] width 125 height 14
click at [136, 365] on input "Stakeholder register" at bounding box center [131, 361] width 10 height 10
radio input "true"
click at [666, 462] on input "Următoare" at bounding box center [667, 458] width 81 height 24
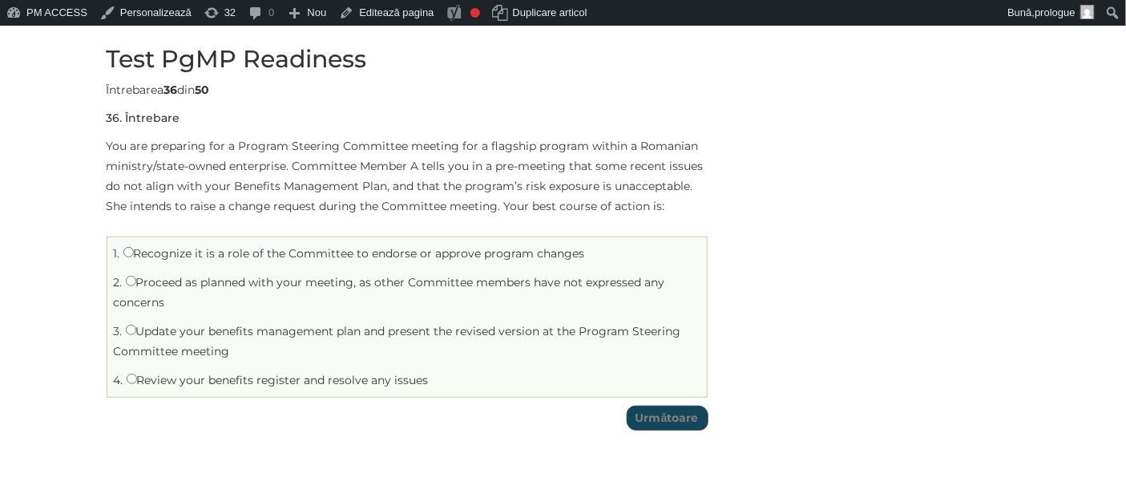
click at [149, 254] on label "Recognize it is a role of the Committee to endorse or approve program changes" at bounding box center [354, 253] width 462 height 14
click at [134, 254] on input "Recognize it is a role of the Committee to endorse or approve program changes" at bounding box center [128, 252] width 10 height 10
radio input "true"
click at [673, 418] on input "Următoare" at bounding box center [667, 418] width 81 height 24
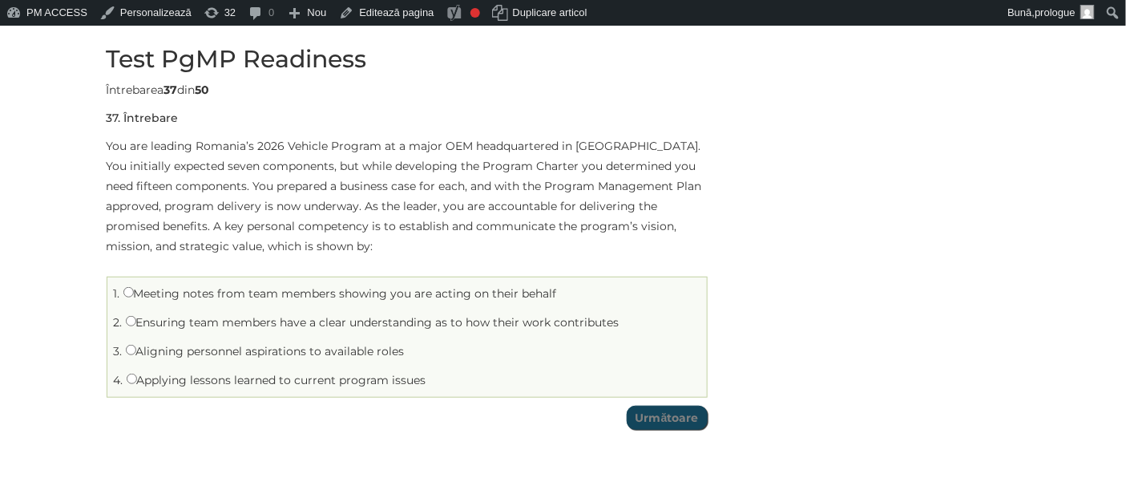
click at [233, 377] on label "Applying lessons learned to current program issues" at bounding box center [277, 380] width 300 height 14
click at [137, 377] on input "Applying lessons learned to current program issues" at bounding box center [132, 378] width 10 height 10
radio input "true"
click at [224, 326] on label "Ensuring team members have a clear understanding as to how their work contribut…" at bounding box center [373, 322] width 494 height 14
click at [136, 326] on input "Ensuring team members have a clear understanding as to how their work contribut…" at bounding box center [131, 321] width 10 height 10
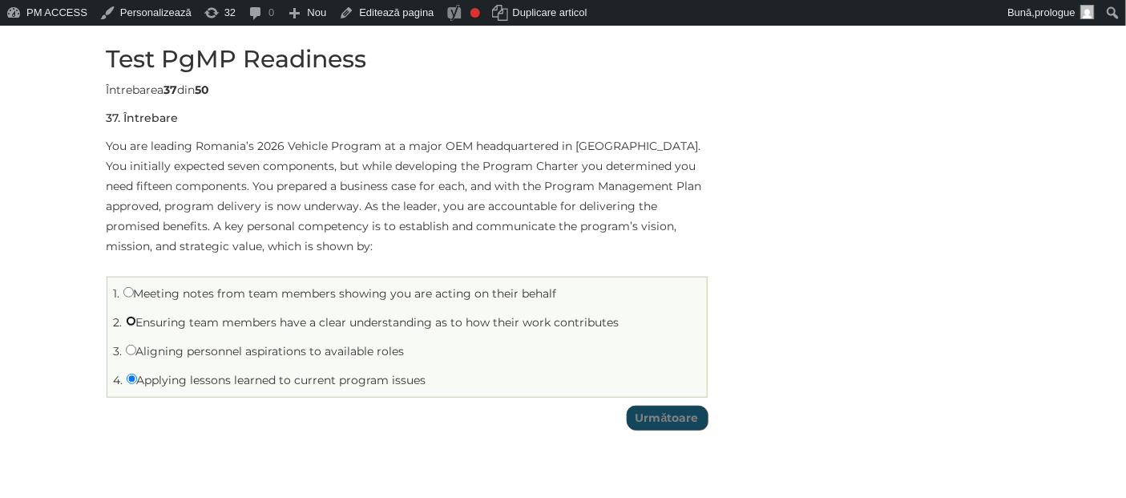
radio input "true"
click at [224, 372] on li "4. Applying lessons learned to current program issues" at bounding box center [406, 380] width 591 height 25
click at [216, 377] on label "Applying lessons learned to current program issues" at bounding box center [277, 380] width 300 height 14
click at [137, 377] on input "Applying lessons learned to current program issues" at bounding box center [132, 378] width 10 height 10
radio input "true"
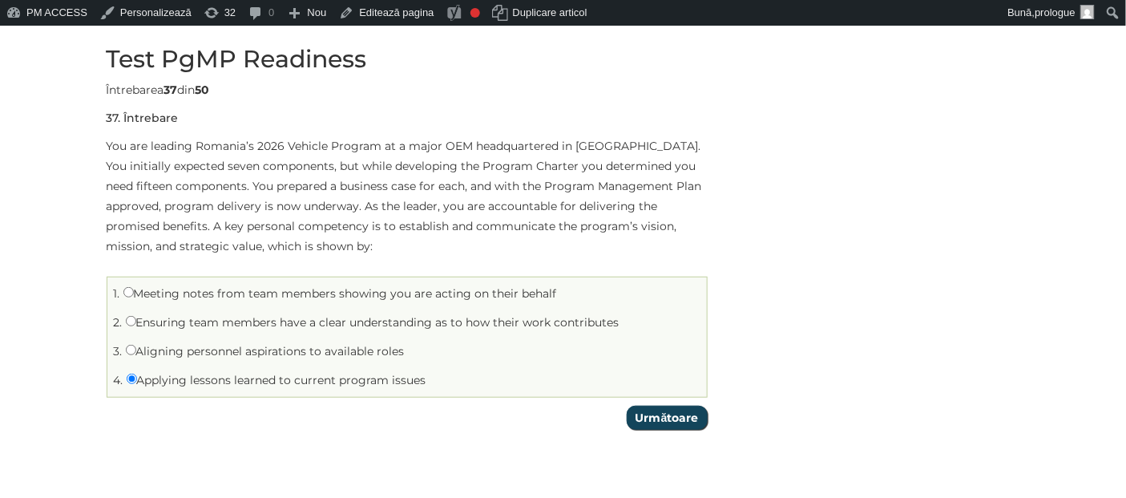
click at [659, 412] on input "Următoare" at bounding box center [667, 418] width 81 height 24
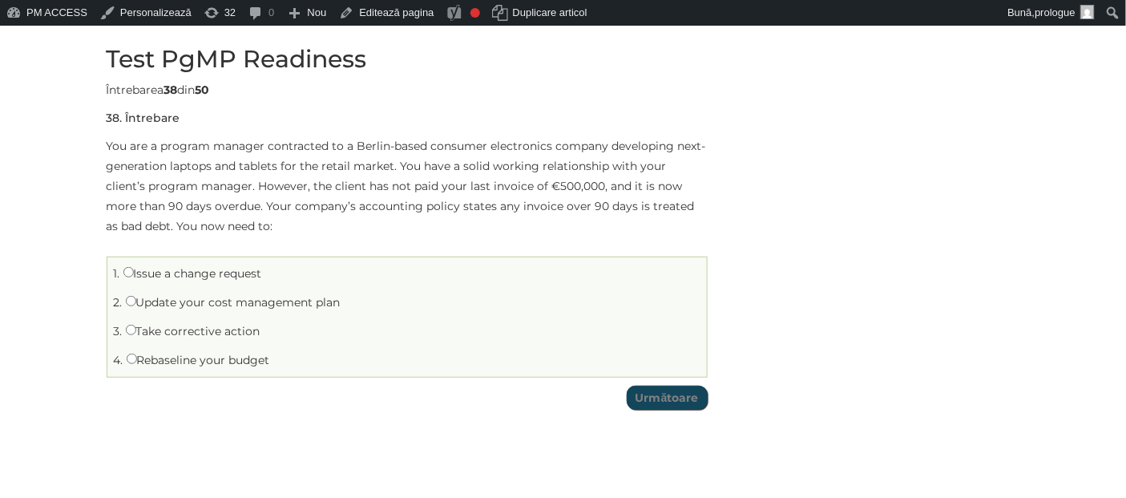
click at [180, 329] on label "Take corrective action" at bounding box center [193, 331] width 135 height 14
click at [136, 329] on input "Take corrective action" at bounding box center [131, 330] width 10 height 10
radio input "true"
click at [647, 398] on input "Următoare" at bounding box center [667, 398] width 81 height 24
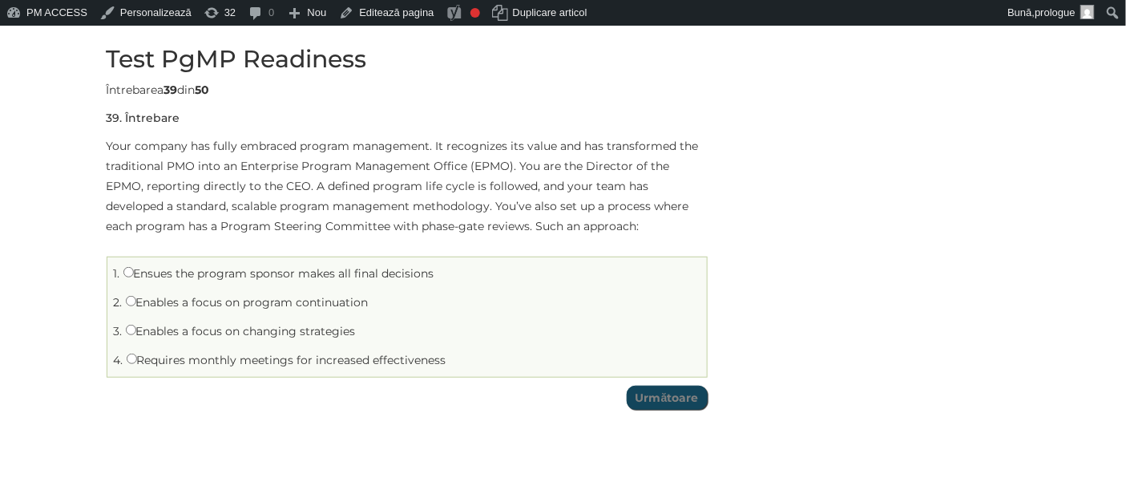
click at [213, 300] on label "Enables a focus on program continuation" at bounding box center [247, 302] width 243 height 14
click at [136, 300] on input "Enables a focus on program continuation" at bounding box center [131, 301] width 10 height 10
radio input "true"
click at [653, 390] on input "Următoare" at bounding box center [667, 398] width 81 height 24
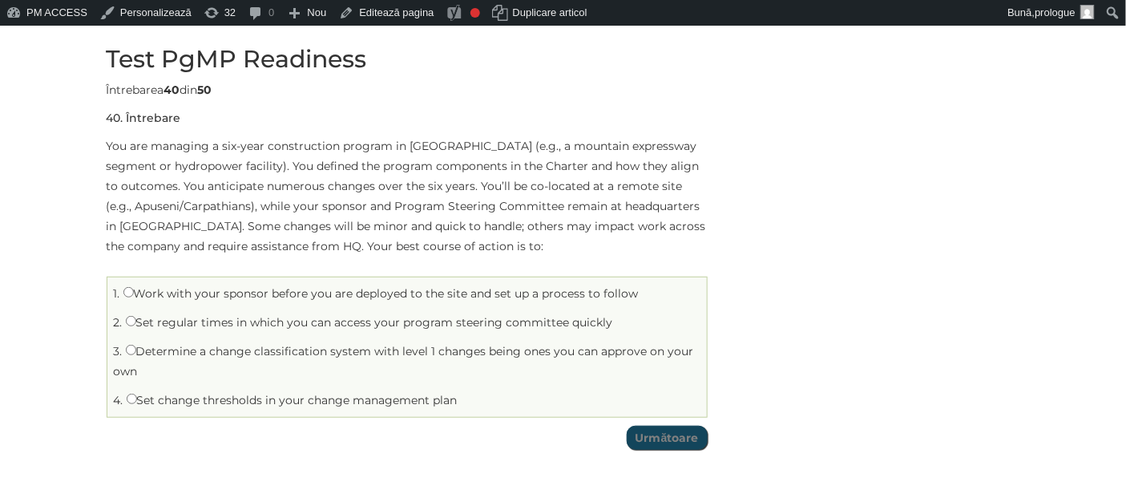
click at [207, 398] on label "Set change thresholds in your change management plan" at bounding box center [292, 400] width 331 height 14
click at [137, 398] on input "Set change thresholds in your change management plan" at bounding box center [132, 399] width 10 height 10
radio input "true"
click at [661, 435] on input "Următoare" at bounding box center [667, 438] width 81 height 24
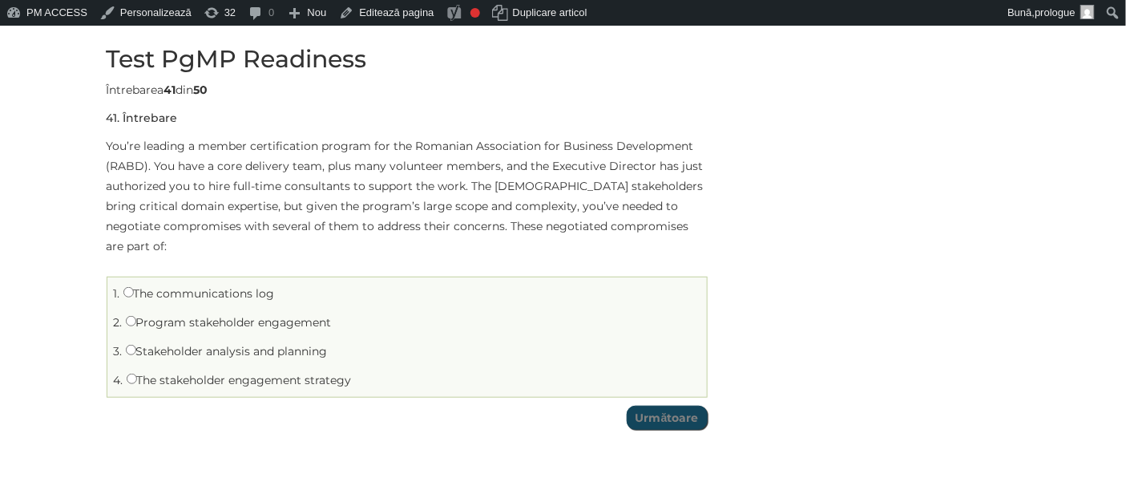
click at [168, 315] on label "Program stakeholder engagement" at bounding box center [229, 322] width 206 height 14
click at [136, 316] on input "Program stakeholder engagement" at bounding box center [131, 321] width 10 height 10
radio input "true"
click at [659, 406] on input "Următoare" at bounding box center [667, 418] width 81 height 24
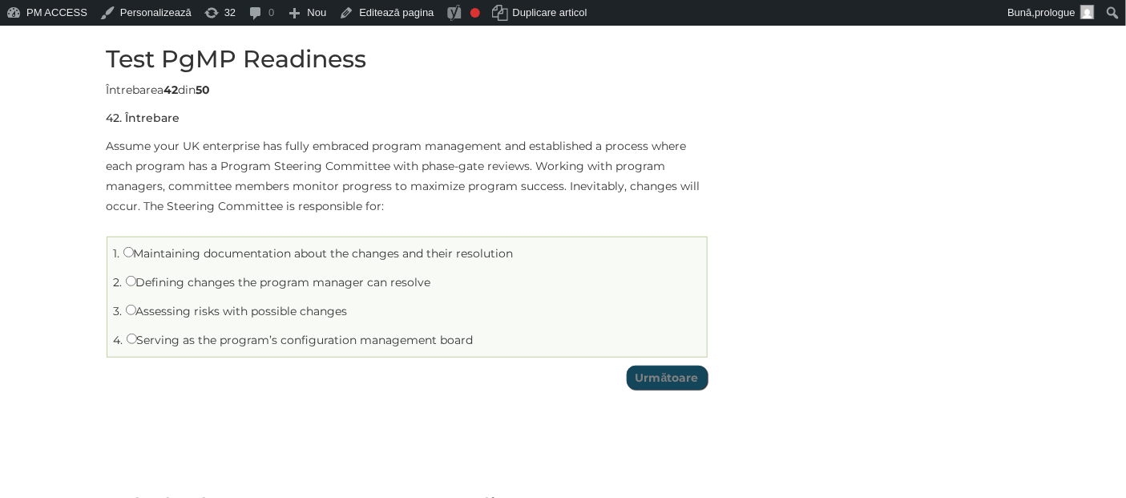
click at [170, 309] on label "Assessing risks with possible changes" at bounding box center [237, 311] width 222 height 14
click at [136, 309] on input "Assessing risks with possible changes" at bounding box center [131, 310] width 10 height 10
radio input "true"
click at [236, 277] on label "Defining changes the program manager can resolve" at bounding box center [278, 282] width 305 height 14
click at [136, 277] on input "Defining changes the program manager can resolve" at bounding box center [131, 281] width 10 height 10
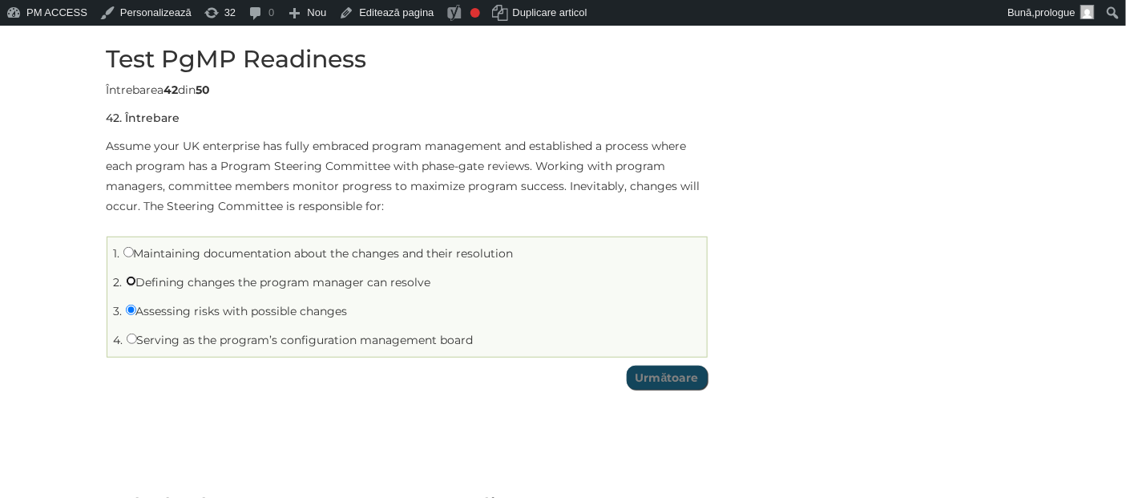
radio input "true"
click at [660, 373] on input "Următoare" at bounding box center [667, 377] width 81 height 24
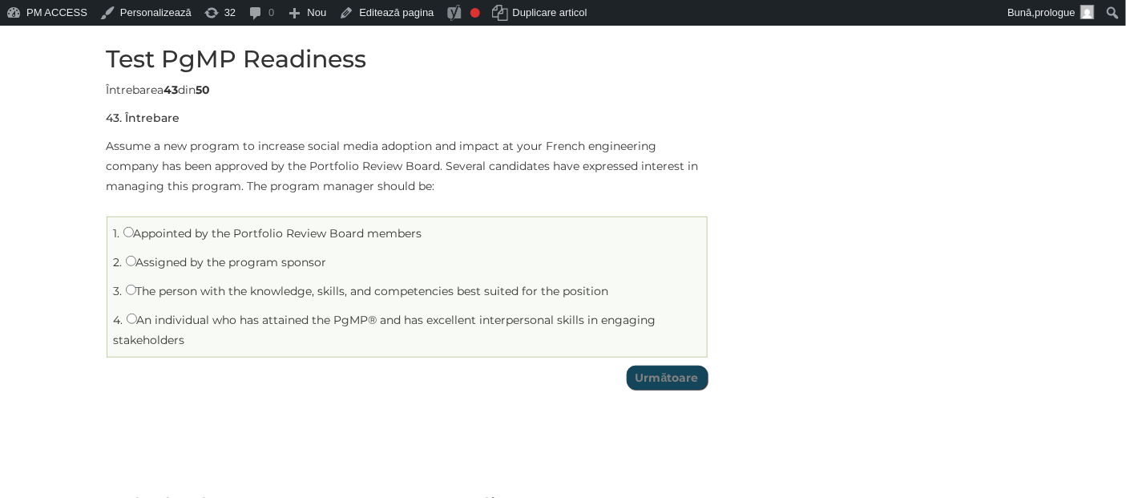
click at [279, 267] on label "Assigned by the program sponsor" at bounding box center [226, 262] width 201 height 14
click at [136, 266] on input "Assigned by the program sponsor" at bounding box center [131, 261] width 10 height 10
radio input "true"
click at [673, 379] on input "Următoare" at bounding box center [667, 377] width 81 height 24
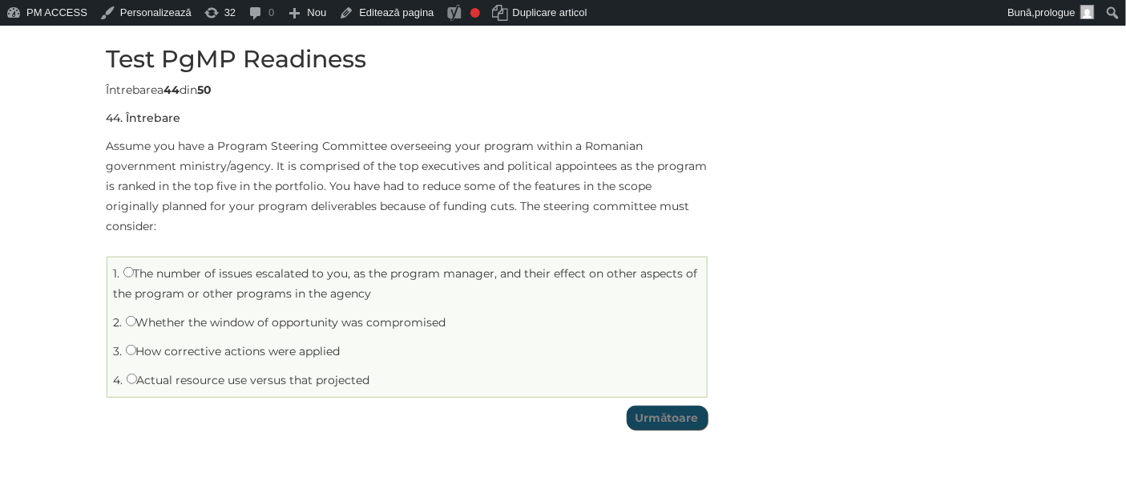
click at [147, 315] on label "Whether the window of opportunity was compromised" at bounding box center [286, 322] width 321 height 14
click at [136, 316] on input "Whether the window of opportunity was compromised" at bounding box center [131, 321] width 10 height 10
radio input "true"
click at [684, 406] on input "Următoare" at bounding box center [667, 418] width 81 height 24
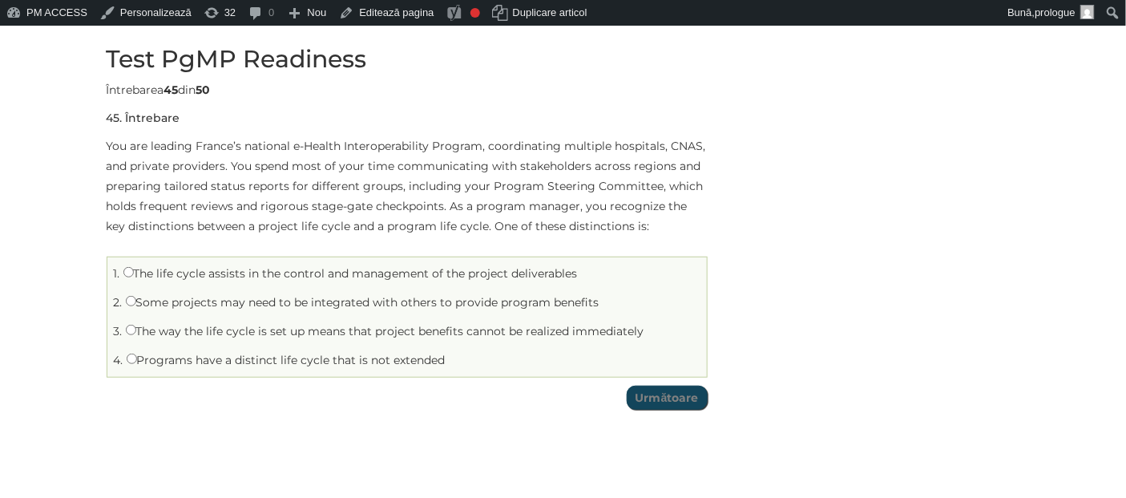
click at [155, 302] on label "Some projects may need to be integrated with others to provide program benefits" at bounding box center [363, 302] width 474 height 14
click at [136, 302] on input "Some projects may need to be integrated with others to provide program benefits" at bounding box center [131, 301] width 10 height 10
radio input "true"
click at [662, 402] on input "Următoare" at bounding box center [667, 398] width 81 height 24
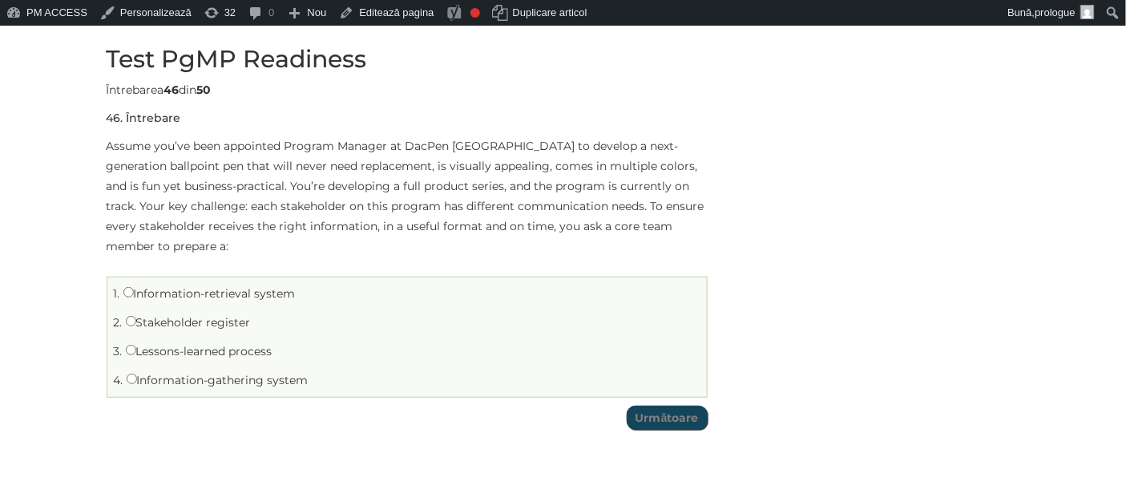
click at [176, 324] on label "Stakeholder register" at bounding box center [188, 322] width 125 height 14
click at [136, 324] on input "Stakeholder register" at bounding box center [131, 321] width 10 height 10
radio input "true"
click at [684, 418] on input "Următoare" at bounding box center [667, 418] width 81 height 24
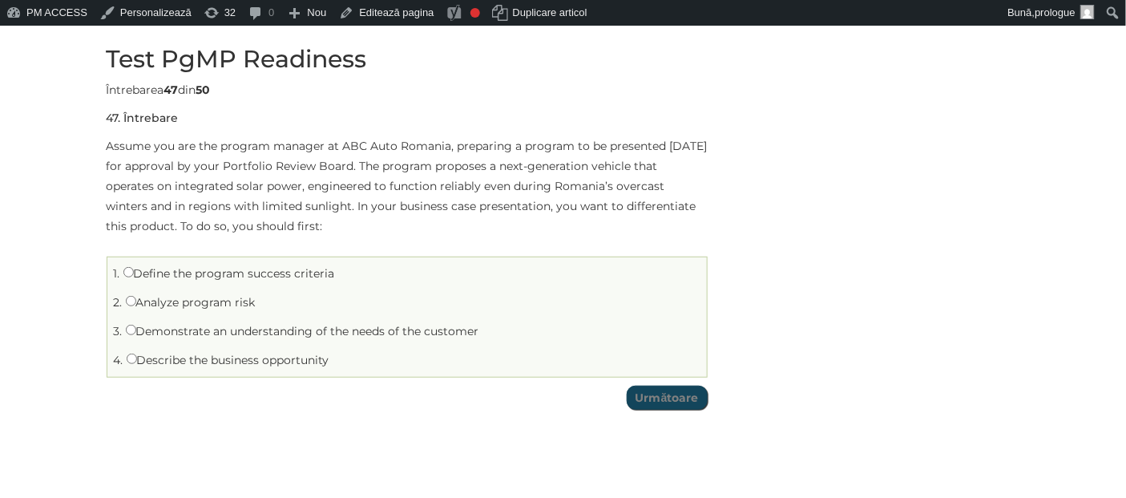
click at [236, 275] on label "Define the program success criteria" at bounding box center [229, 273] width 212 height 14
click at [134, 275] on input "Define the program success criteria" at bounding box center [128, 272] width 10 height 10
radio input "true"
click at [204, 302] on label "Analyze program risk" at bounding box center [191, 302] width 130 height 14
click at [136, 302] on input "Analyze program risk" at bounding box center [131, 301] width 10 height 10
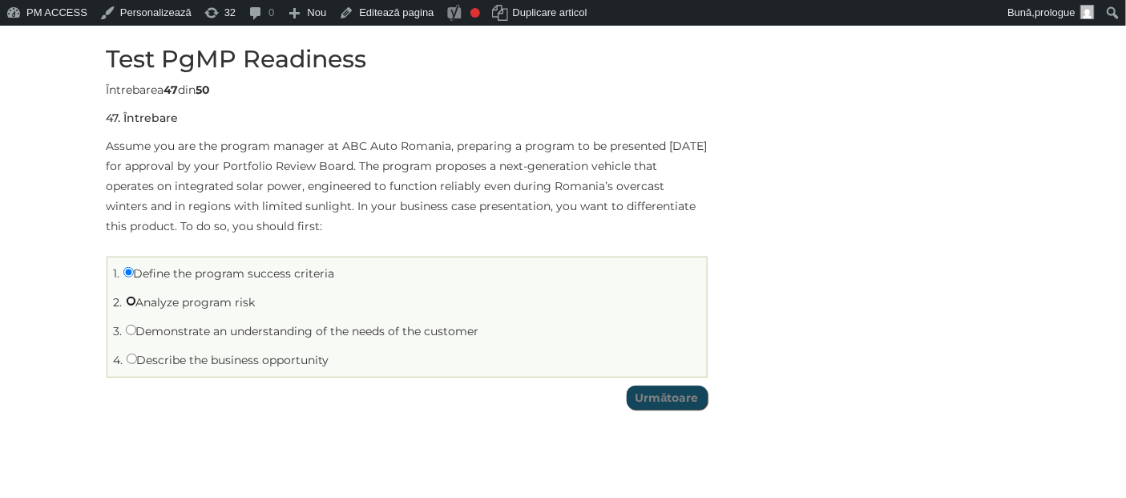
radio input "true"
click at [388, 329] on label "Demonstrate an understanding of the needs of the customer" at bounding box center [302, 331] width 353 height 14
click at [136, 329] on input "Demonstrate an understanding of the needs of the customer" at bounding box center [131, 330] width 10 height 10
radio input "true"
click at [680, 401] on input "Următoare" at bounding box center [667, 398] width 81 height 24
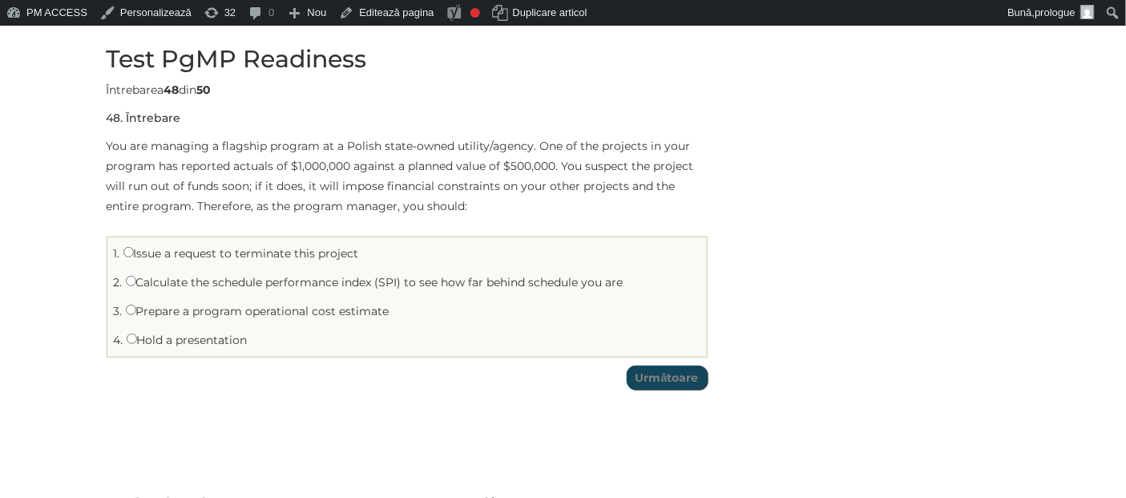
click at [194, 334] on label "Hold a presentation" at bounding box center [187, 340] width 121 height 14
click at [137, 334] on input "Hold a presentation" at bounding box center [132, 338] width 10 height 10
radio input "true"
click at [659, 378] on input "Următoare" at bounding box center [667, 377] width 81 height 24
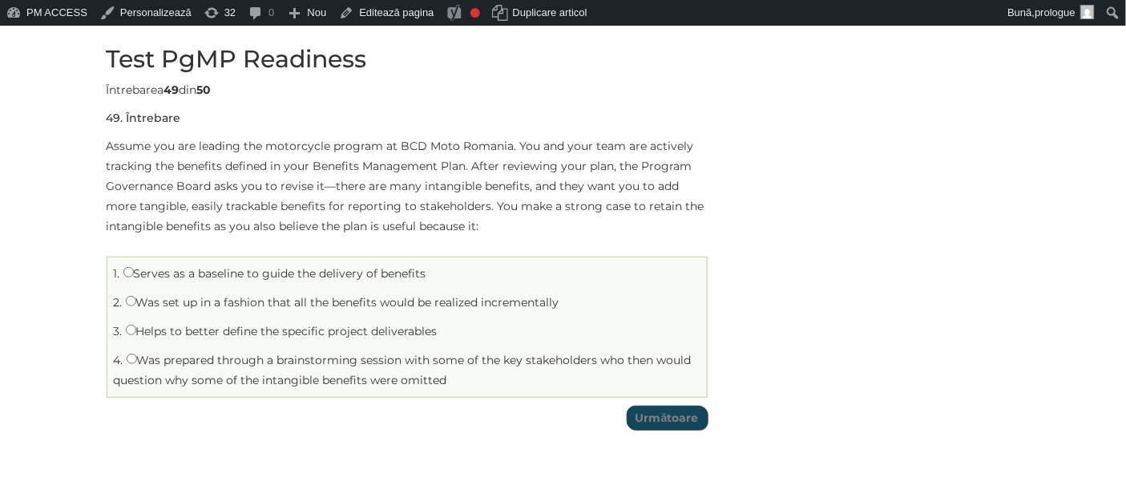
click at [186, 276] on label "Serves as a baseline to guide the delivery of benefits" at bounding box center [274, 273] width 303 height 14
click at [134, 276] on input "Serves as a baseline to guide the delivery of benefits" at bounding box center [128, 272] width 10 height 10
radio input "true"
click at [681, 430] on td "Test PgMP Readiness Limită de timp: 0 Rezumat chestionar 0 din 50 întrebări fin…" at bounding box center [407, 234] width 601 height 408
click at [676, 421] on input "Următoare" at bounding box center [667, 418] width 81 height 24
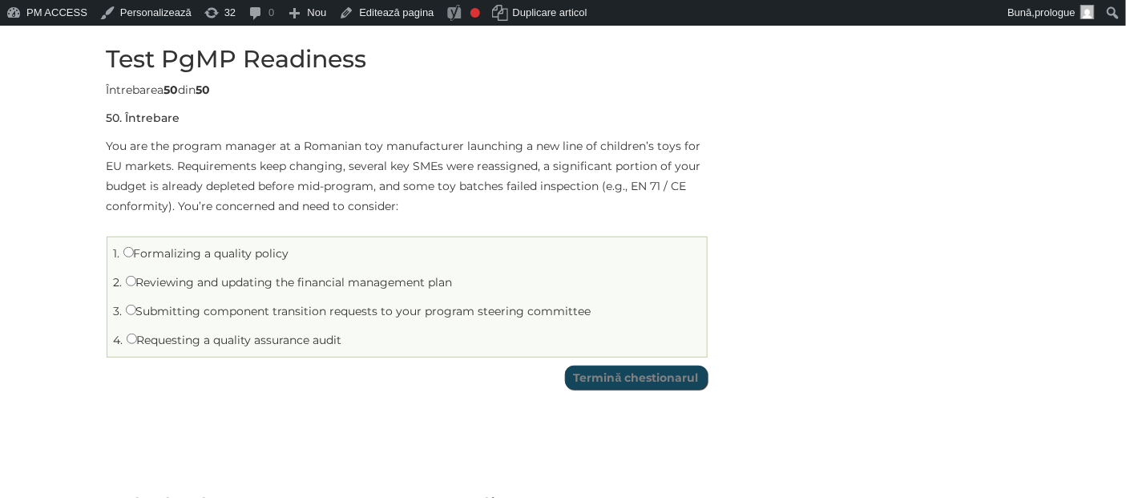
click at [193, 252] on label "Formalizing a quality policy" at bounding box center [206, 253] width 166 height 14
click at [134, 252] on input "Formalizing a quality policy" at bounding box center [128, 252] width 10 height 10
radio input "true"
click at [189, 339] on label "Requesting a quality assurance audit" at bounding box center [235, 340] width 216 height 14
click at [137, 339] on input "Requesting a quality assurance audit" at bounding box center [132, 338] width 10 height 10
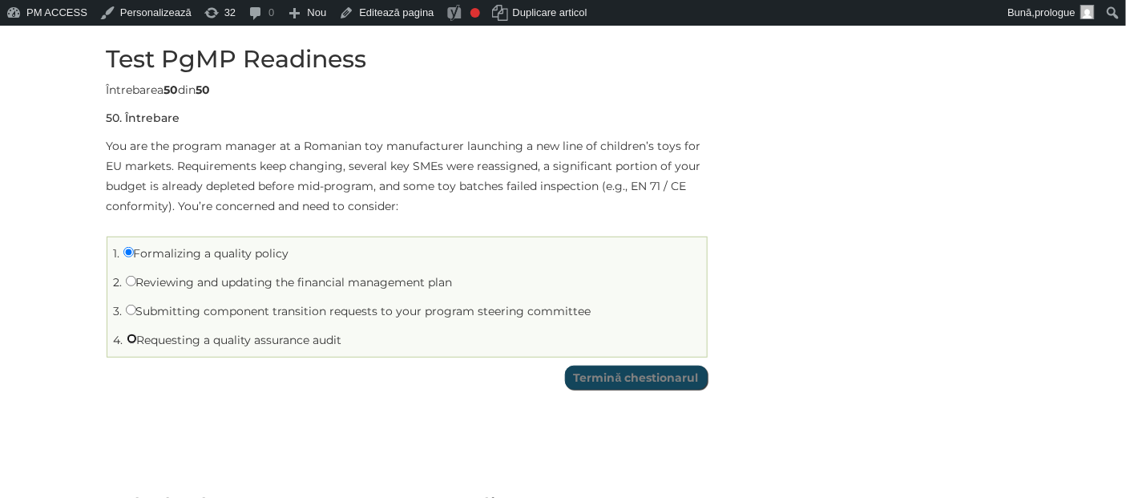
radio input "true"
click at [652, 379] on input "Termină chestionarul" at bounding box center [636, 377] width 143 height 24
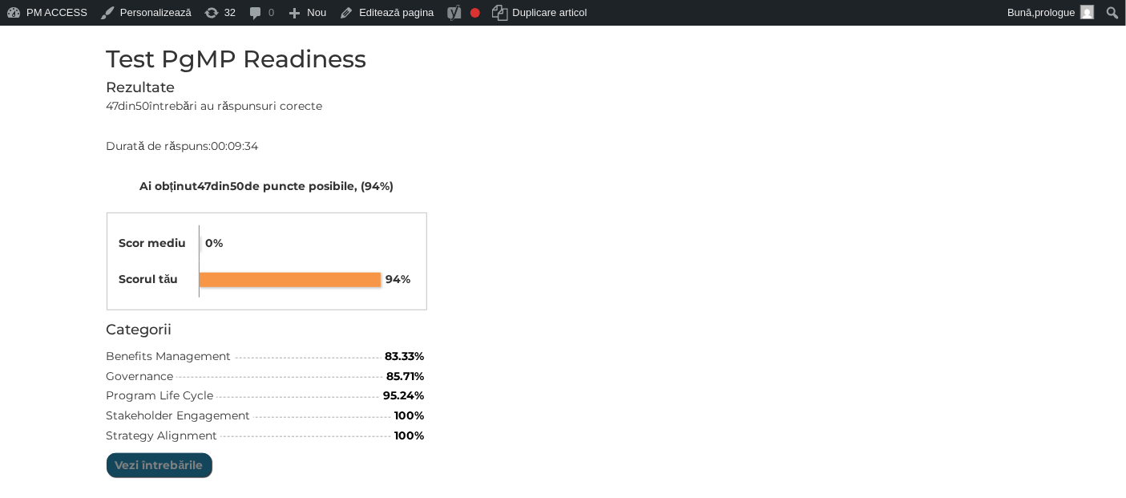
click at [911, 301] on div "Test PgMP Readiness Limită de timp: 0 Rezumat chestionar 0 din 50 întrebări fin…" at bounding box center [564, 378] width 938 height 696
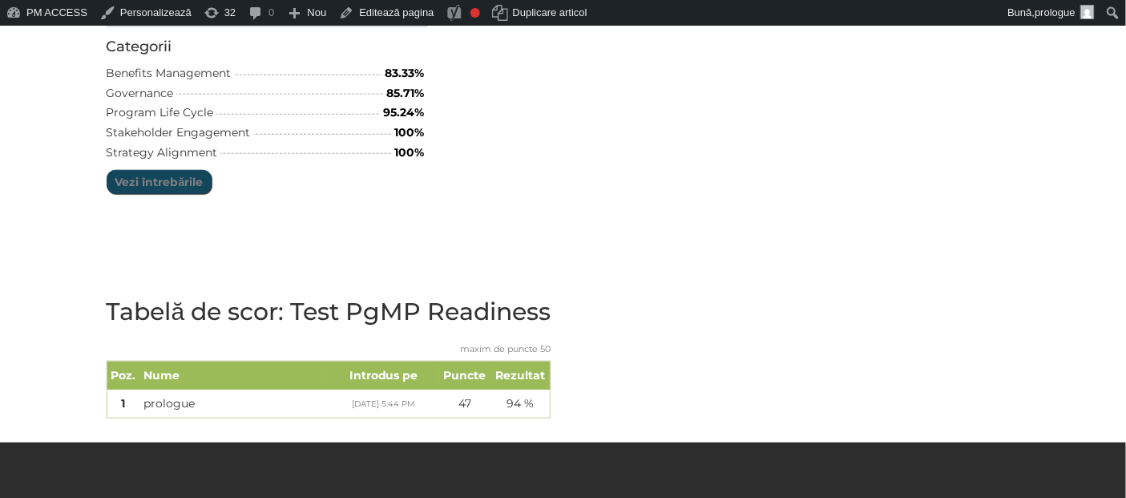
scroll to position [461, 0]
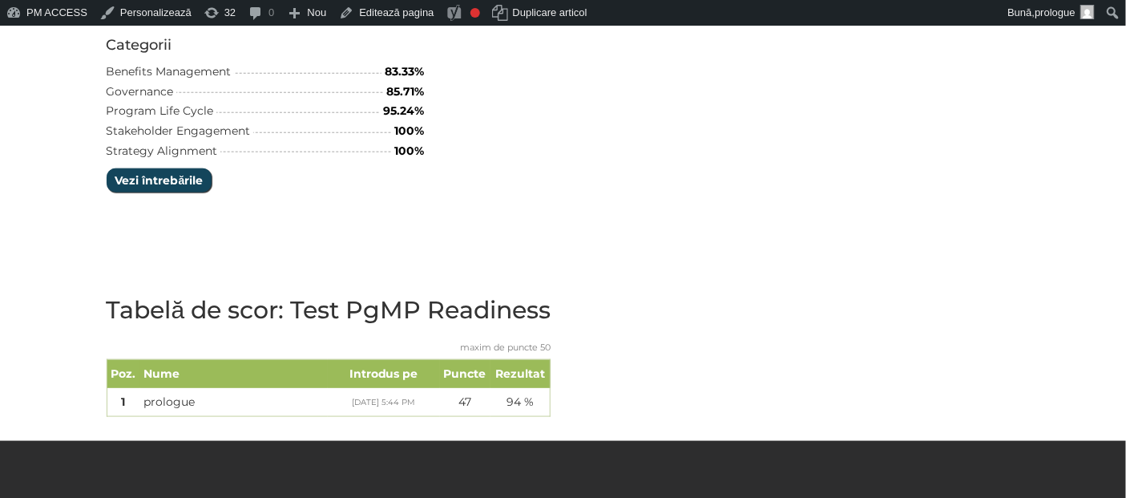
click at [151, 184] on input "Vezi întrebările" at bounding box center [160, 180] width 106 height 24
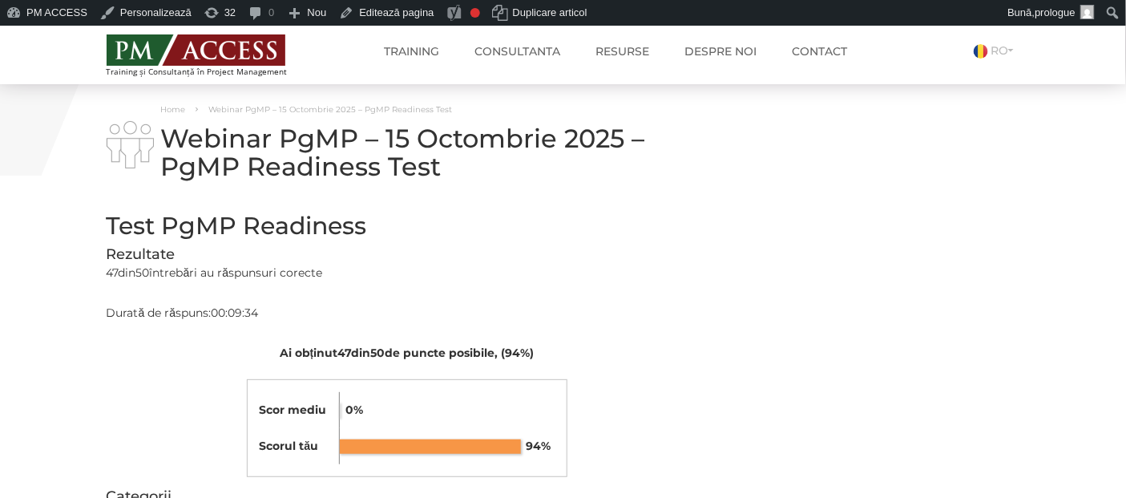
scroll to position [0, 0]
